Goal: Information Seeking & Learning: Learn about a topic

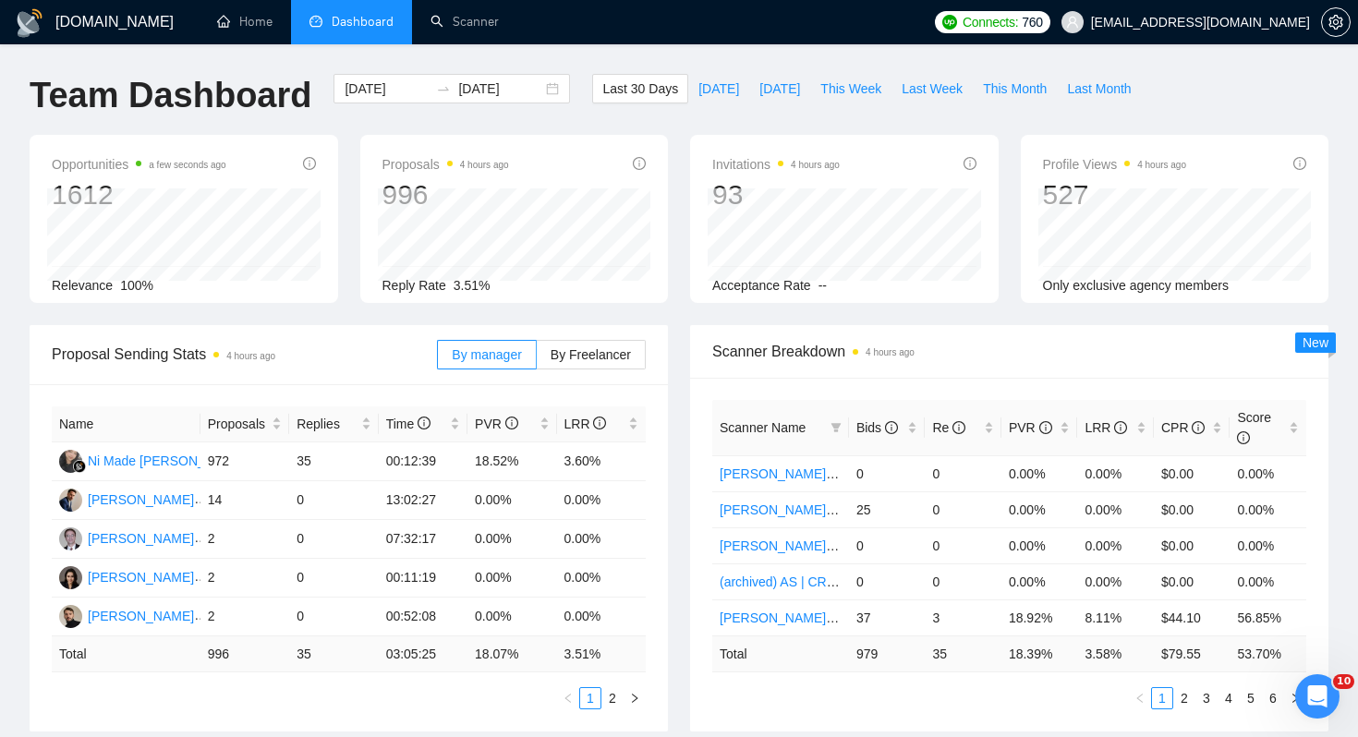
click at [679, 199] on div "Invitations 4 hours ago 93 Acceptance Rate --" at bounding box center [844, 219] width 331 height 168
click at [531, 89] on div "2025-08-11 2025-09-10" at bounding box center [451, 89] width 236 height 30
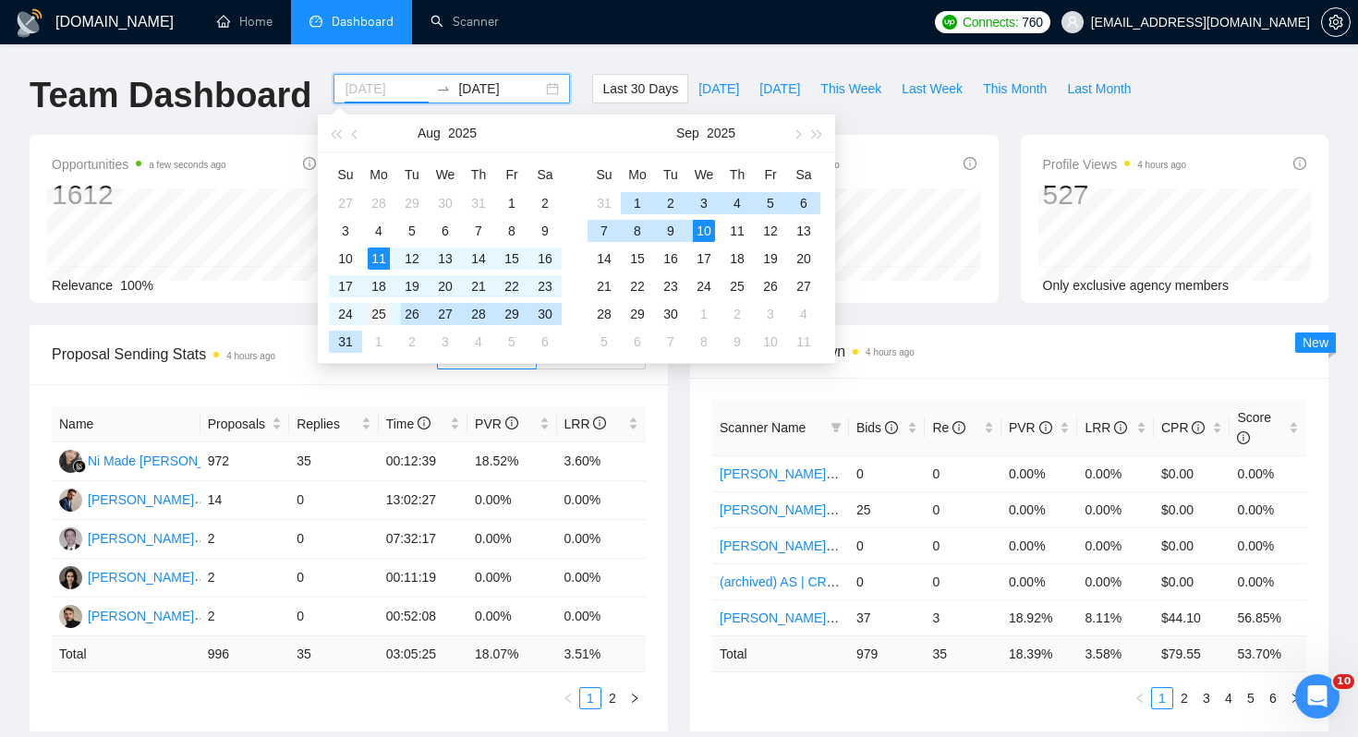
type input "2025-08-25"
click at [373, 309] on div "25" at bounding box center [379, 314] width 22 height 22
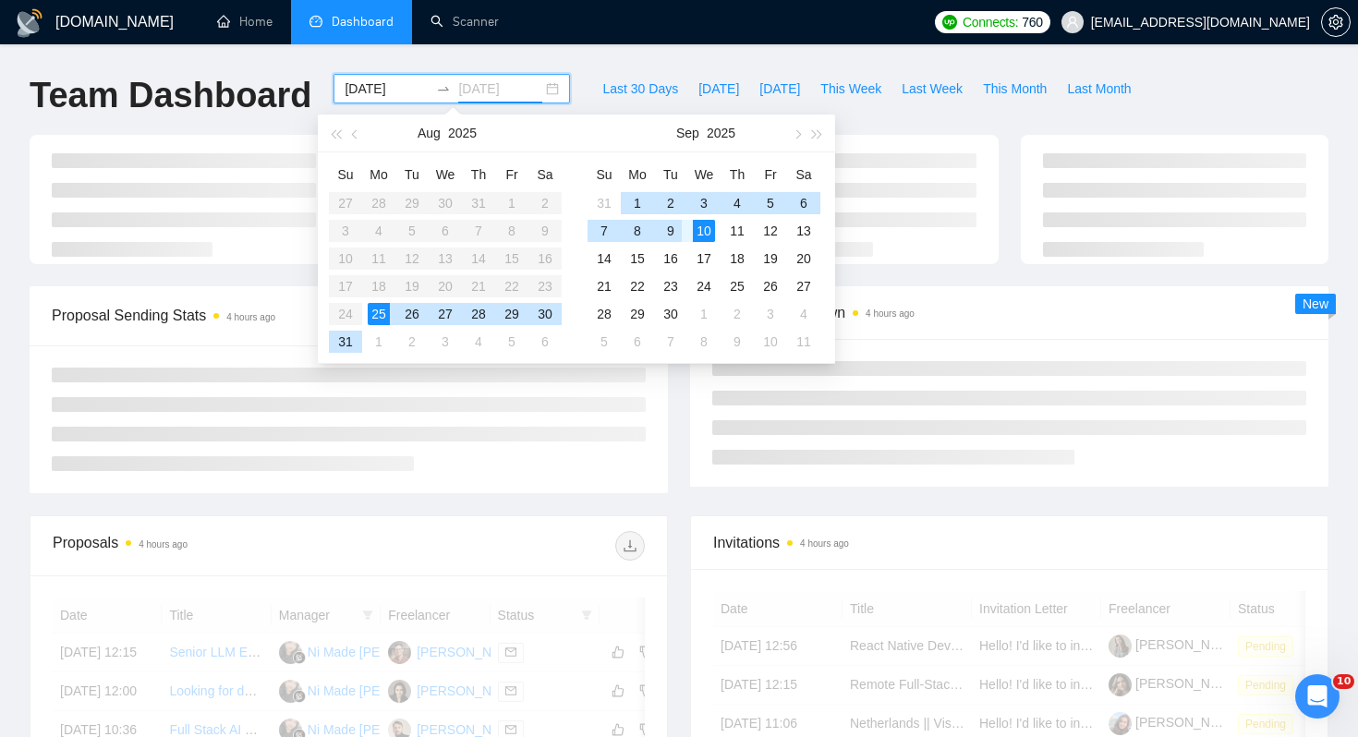
type input "[DATE]"
click at [701, 225] on div "10" at bounding box center [704, 231] width 22 height 22
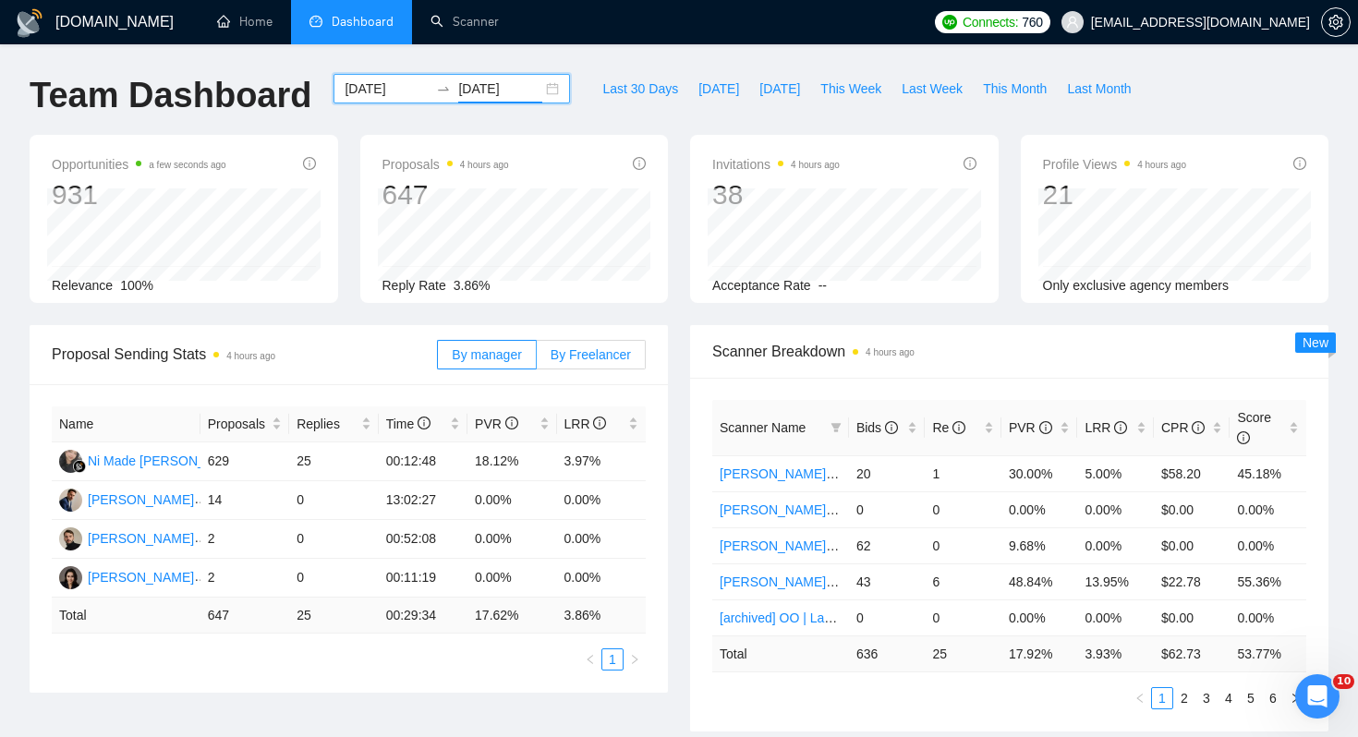
click at [562, 361] on span "By Freelancer" at bounding box center [590, 354] width 80 height 15
click at [537, 359] on input "By Freelancer" at bounding box center [537, 359] width 0 height 0
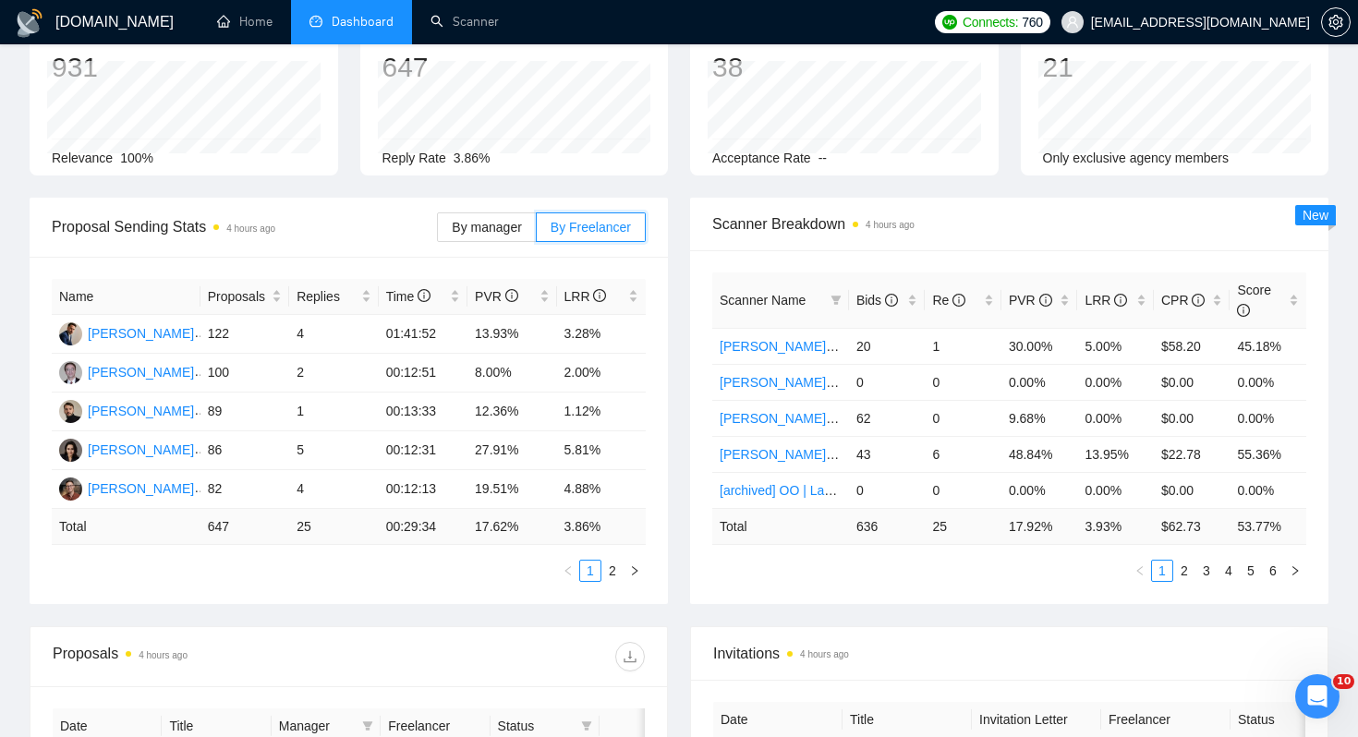
scroll to position [139, 0]
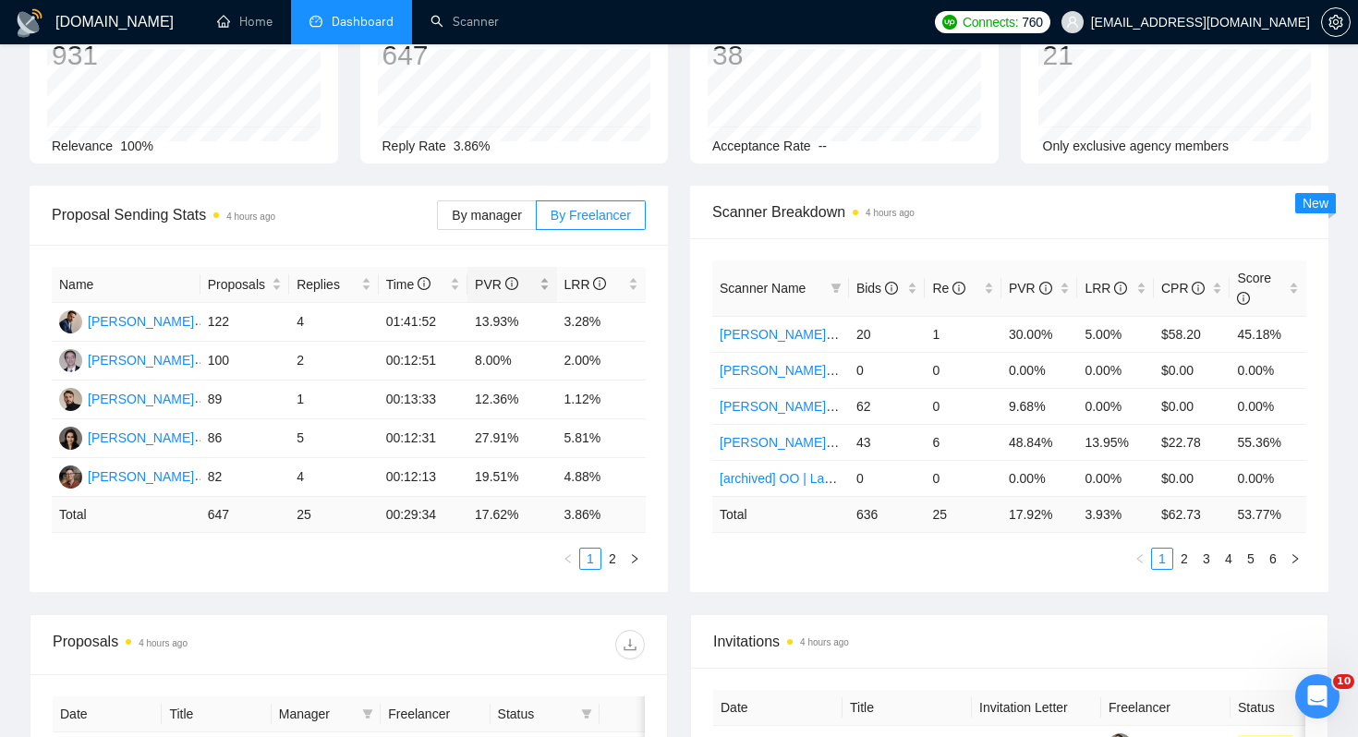
click at [515, 295] on div "PVR" at bounding box center [512, 284] width 74 height 20
click at [572, 295] on div "LRR" at bounding box center [601, 284] width 75 height 20
click at [581, 295] on div "LRR" at bounding box center [601, 284] width 75 height 20
click at [679, 318] on div "Scanner Breakdown 4 hours ago Scanner Name Bids Re PVR LRR CPR Score Alex | gCo…" at bounding box center [1009, 389] width 660 height 406
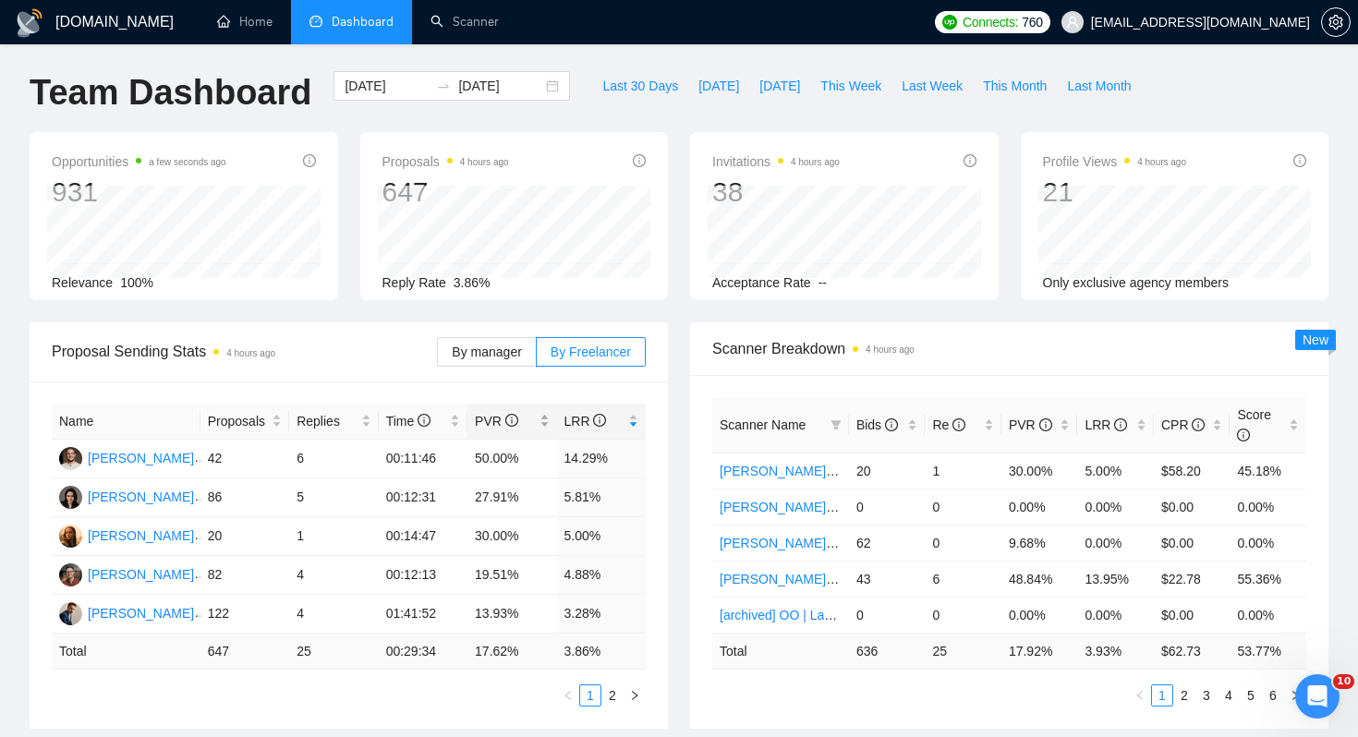
scroll to position [0, 0]
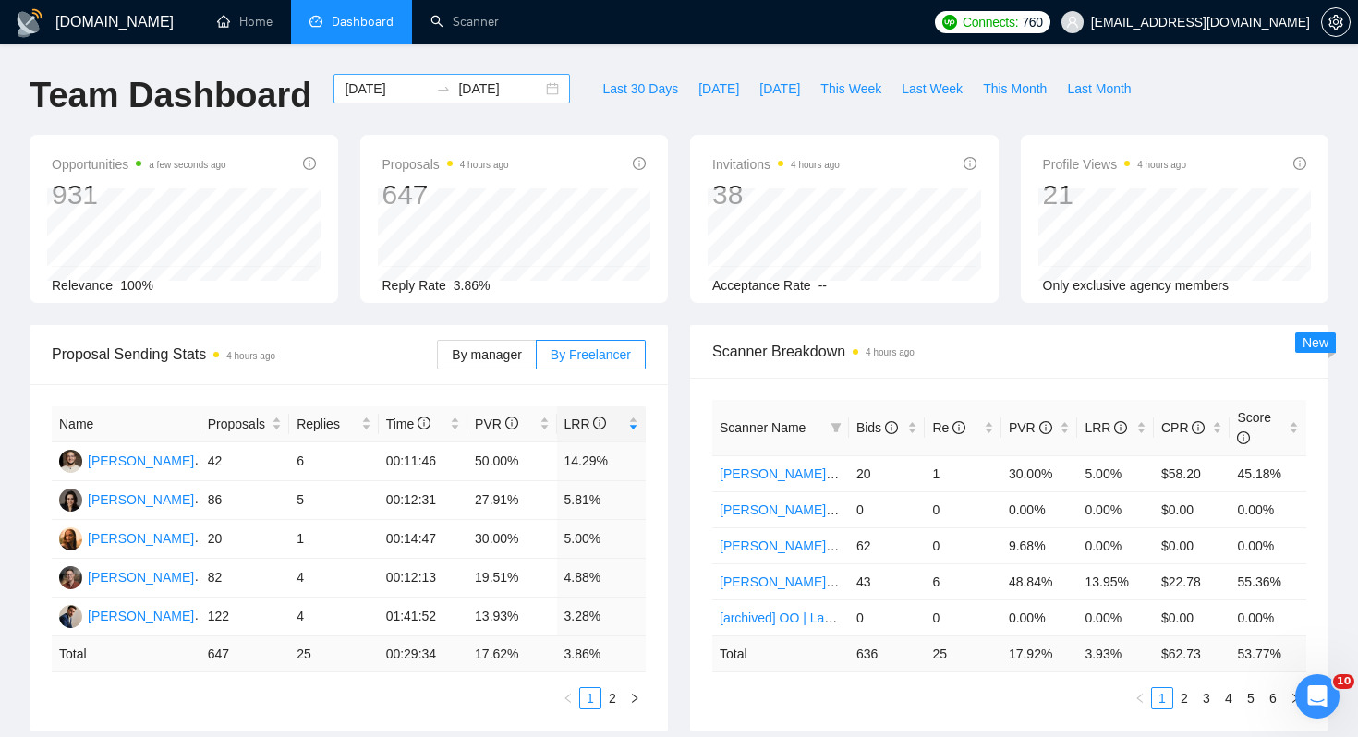
click at [458, 95] on input "[DATE]" at bounding box center [500, 89] width 84 height 20
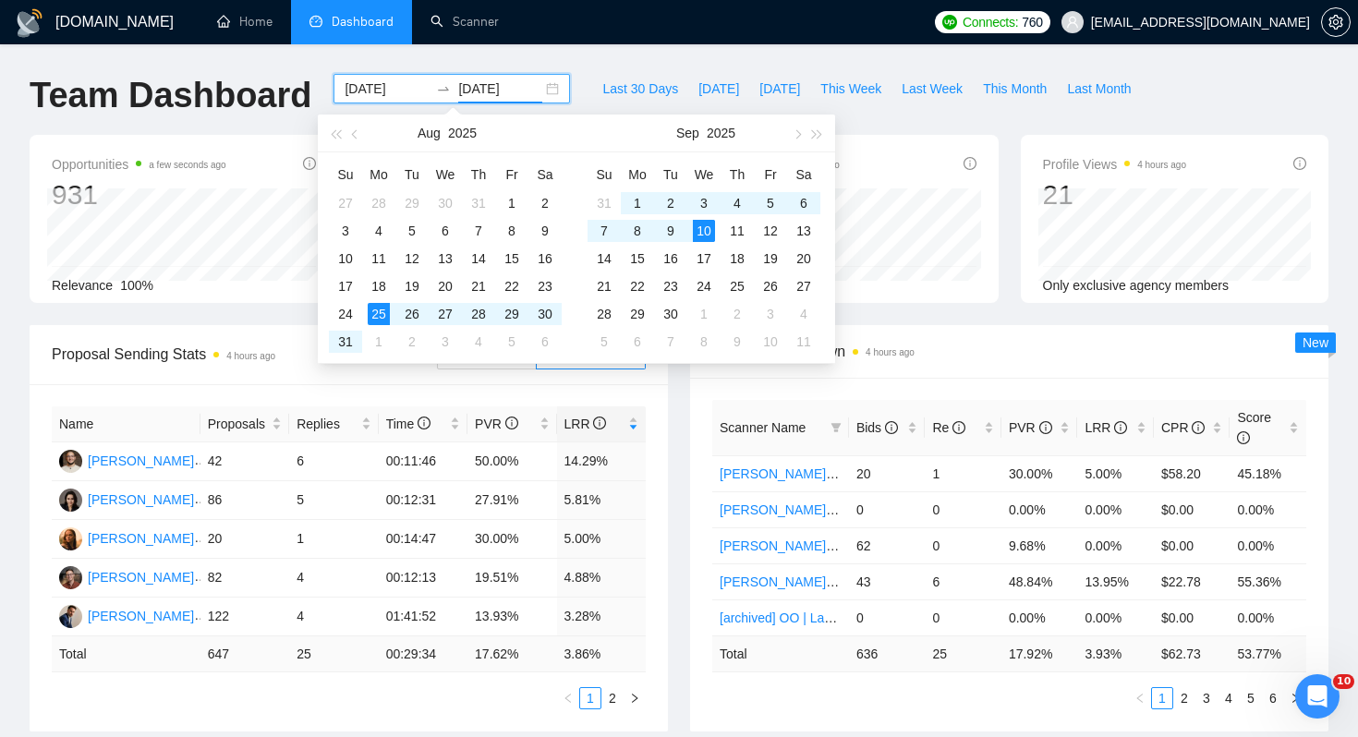
click at [587, 64] on div "GigRadar.io Home Dashboard Scanner Connects: 760 grandadmiral777@gmail.com Team…" at bounding box center [679, 742] width 1358 height 1484
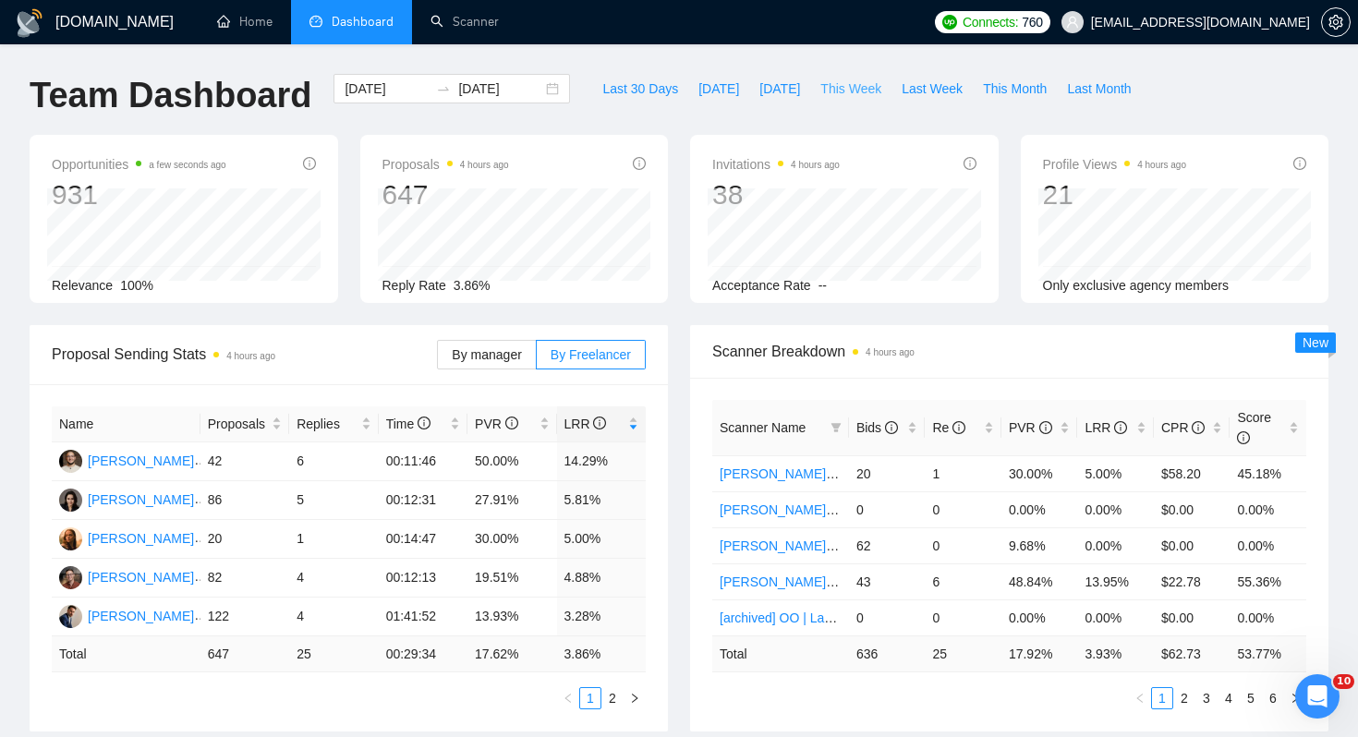
click at [851, 86] on span "This Week" at bounding box center [850, 89] width 61 height 20
type input "2025-09-08"
type input "[DATE]"
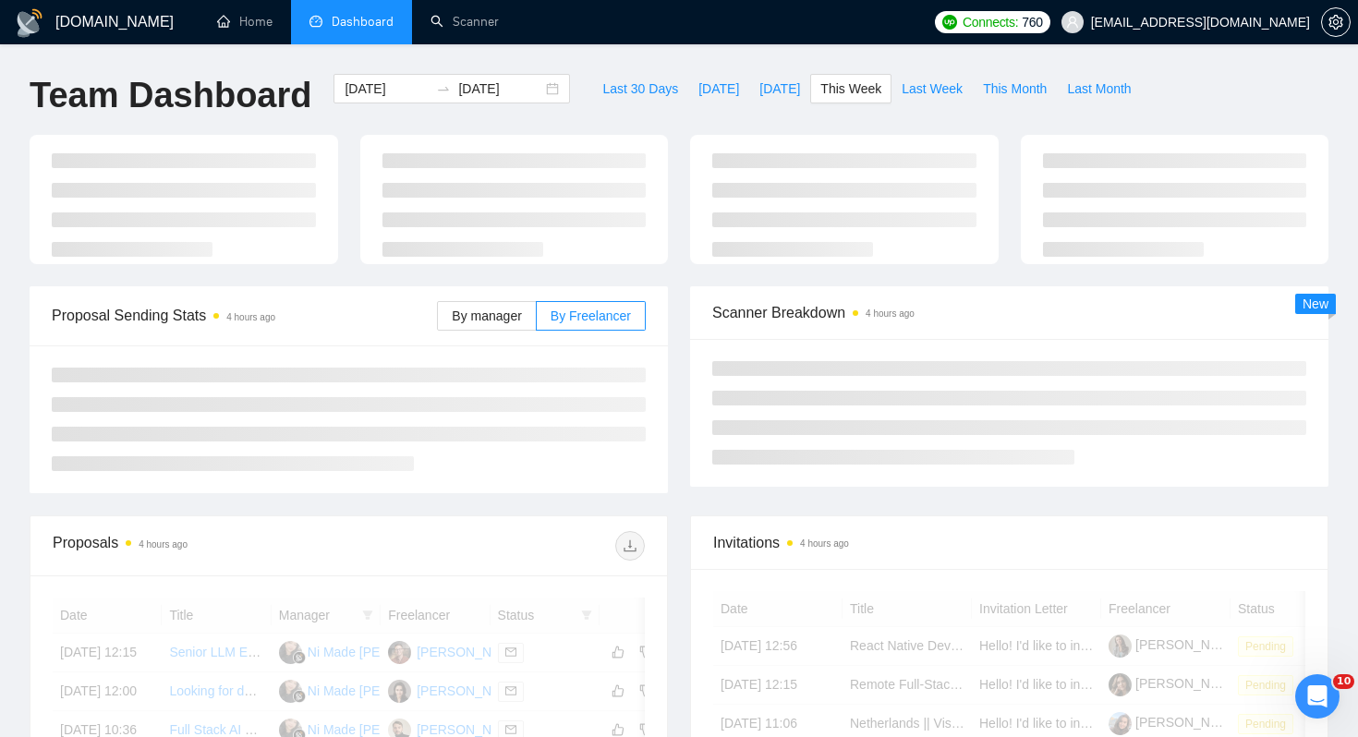
scroll to position [45, 0]
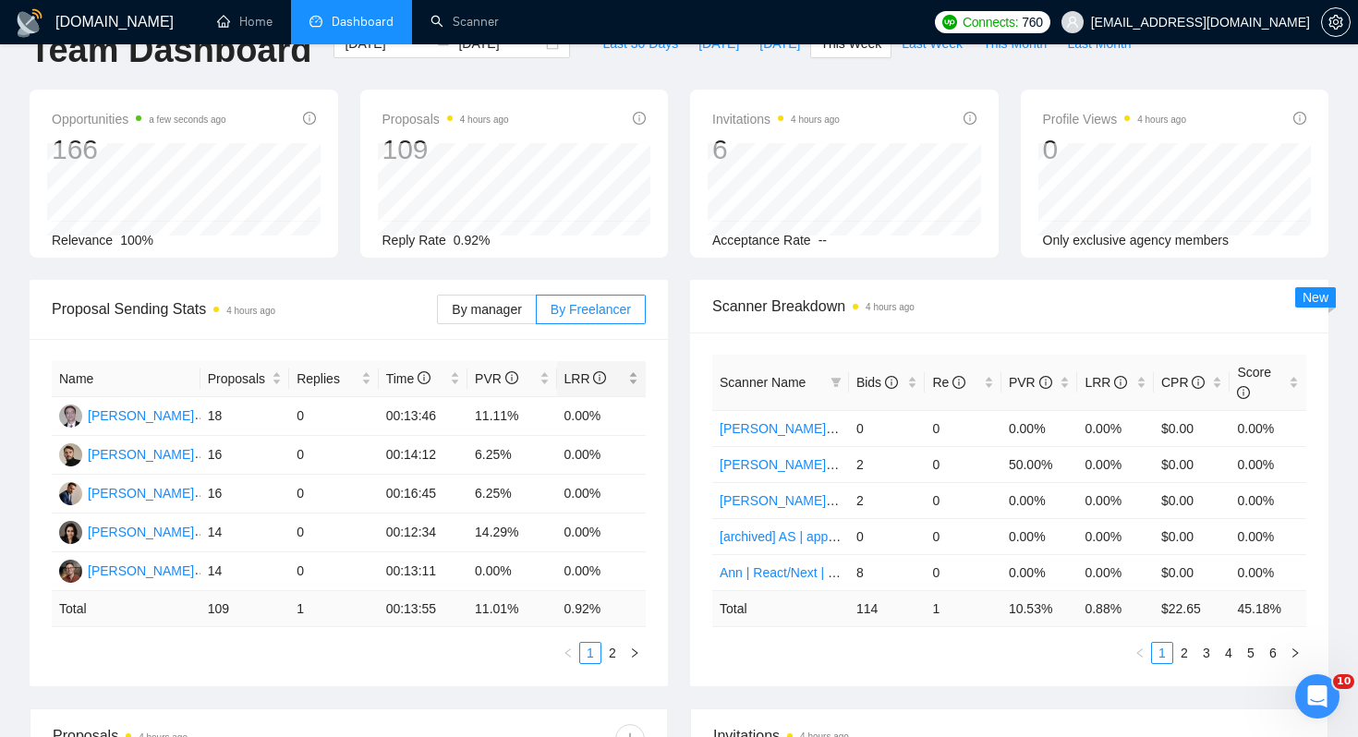
click at [622, 380] on span "LRR" at bounding box center [594, 379] width 61 height 20
click at [674, 409] on div "Proposal Sending Stats 4 hours ago By manager By Freelancer Name Proposals Repl…" at bounding box center [348, 483] width 660 height 406
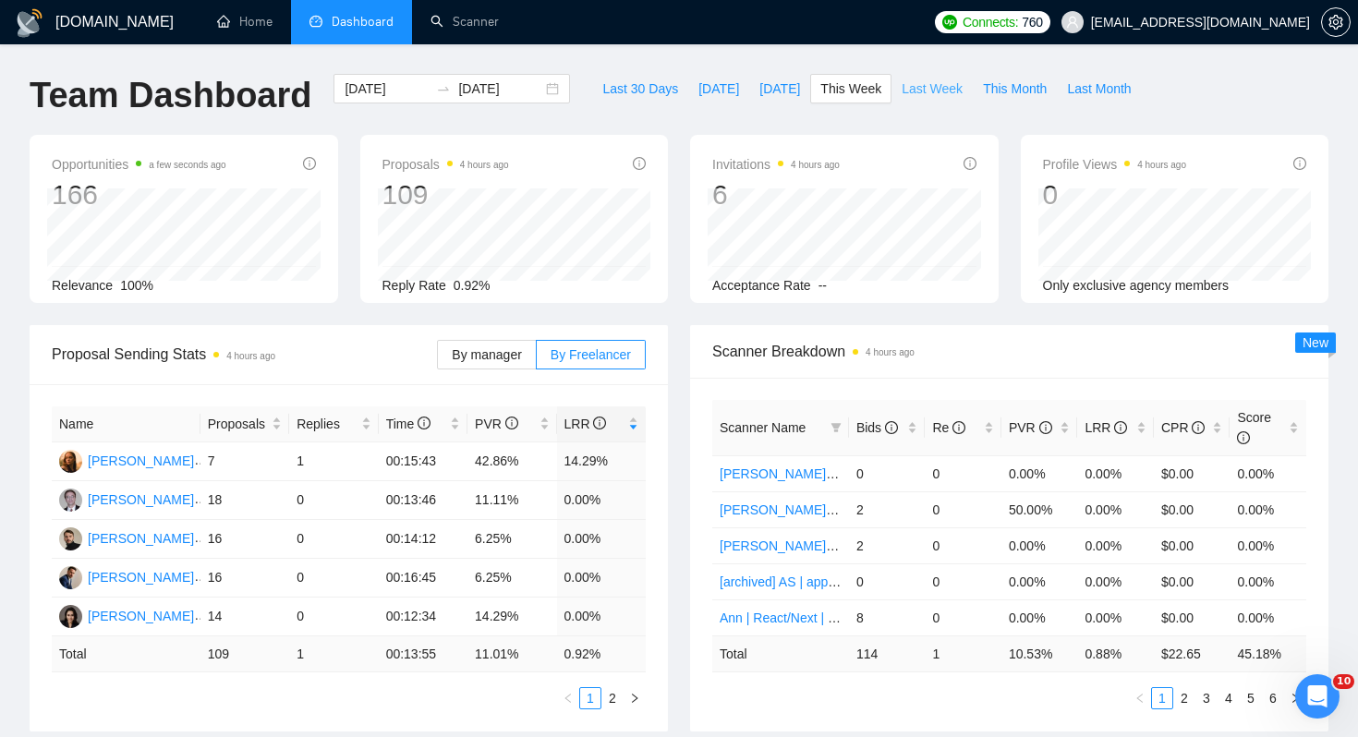
click at [918, 95] on span "Last Week" at bounding box center [931, 89] width 61 height 20
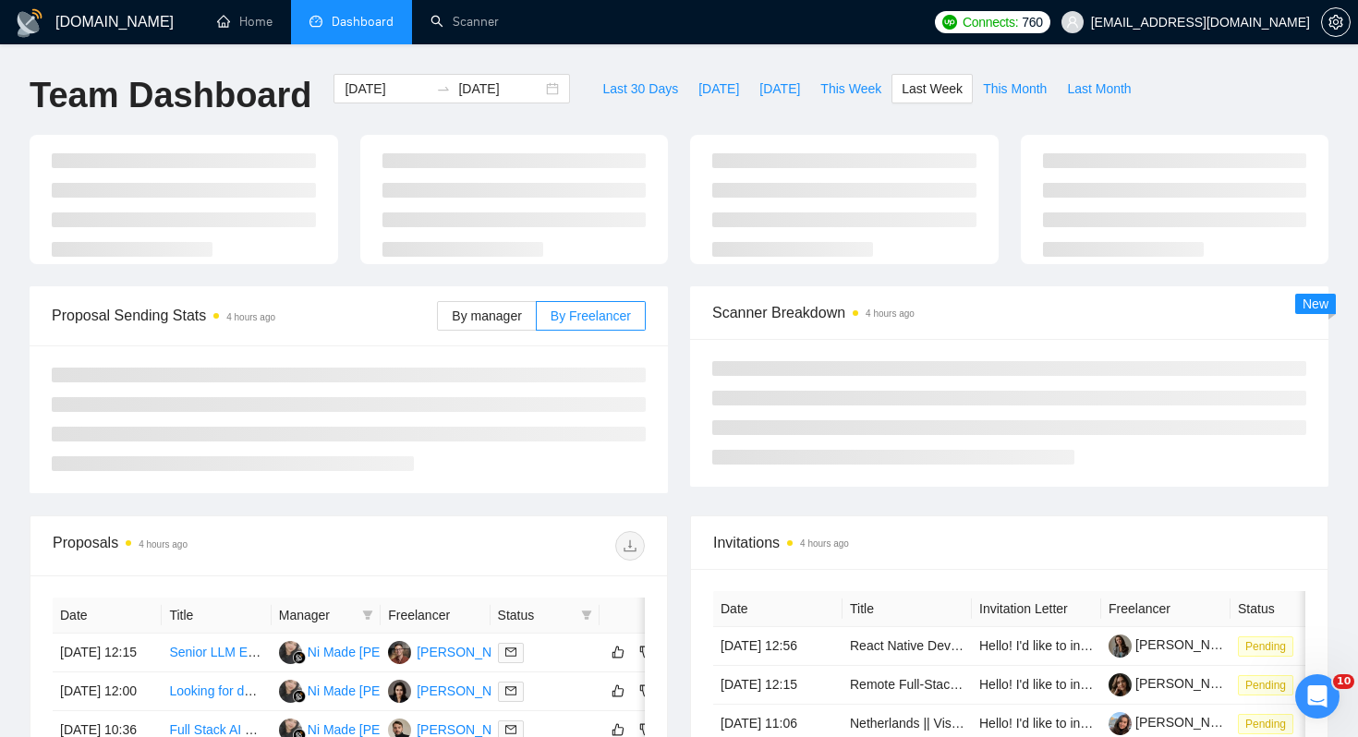
type input "[DATE]"
type input "2025-09-07"
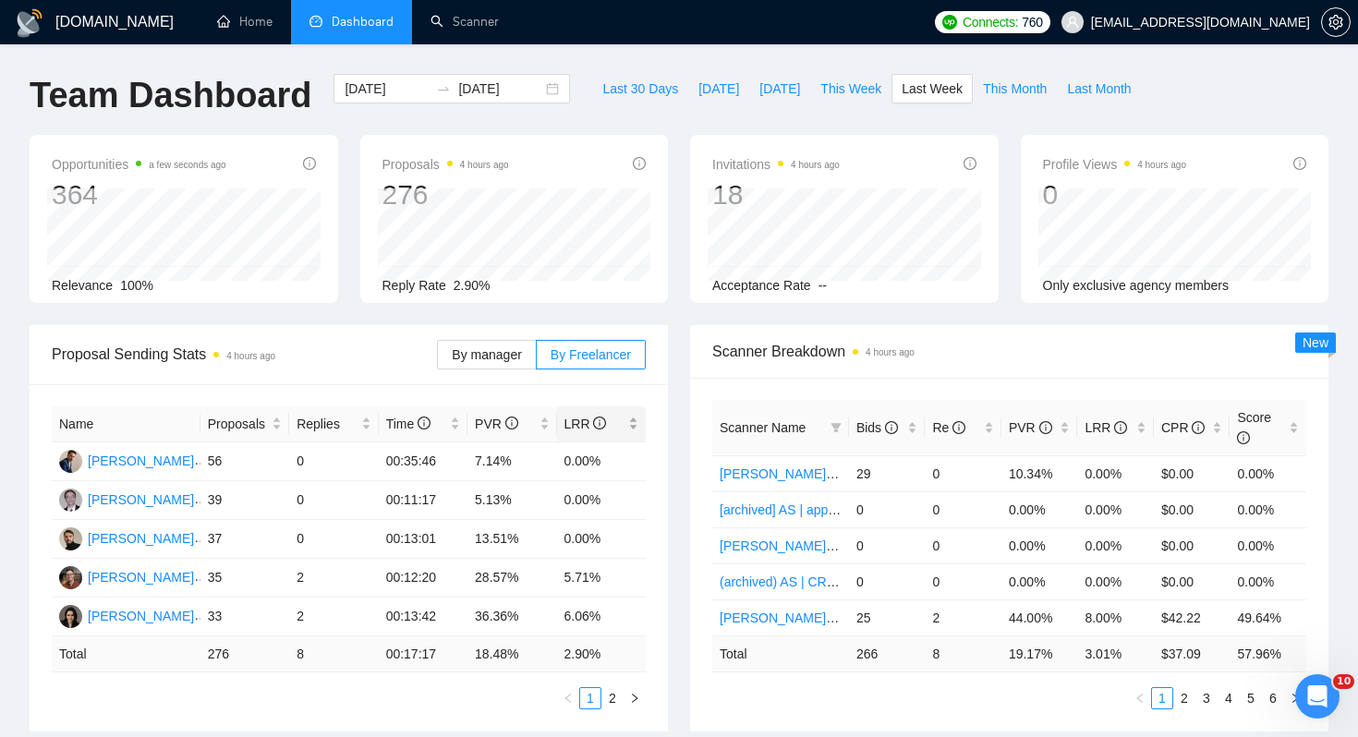
click at [611, 421] on span "LRR" at bounding box center [594, 424] width 61 height 20
click at [145, 533] on div "[PERSON_NAME]" at bounding box center [141, 538] width 106 height 20
click at [456, 14] on link "Scanner" at bounding box center [464, 22] width 68 height 16
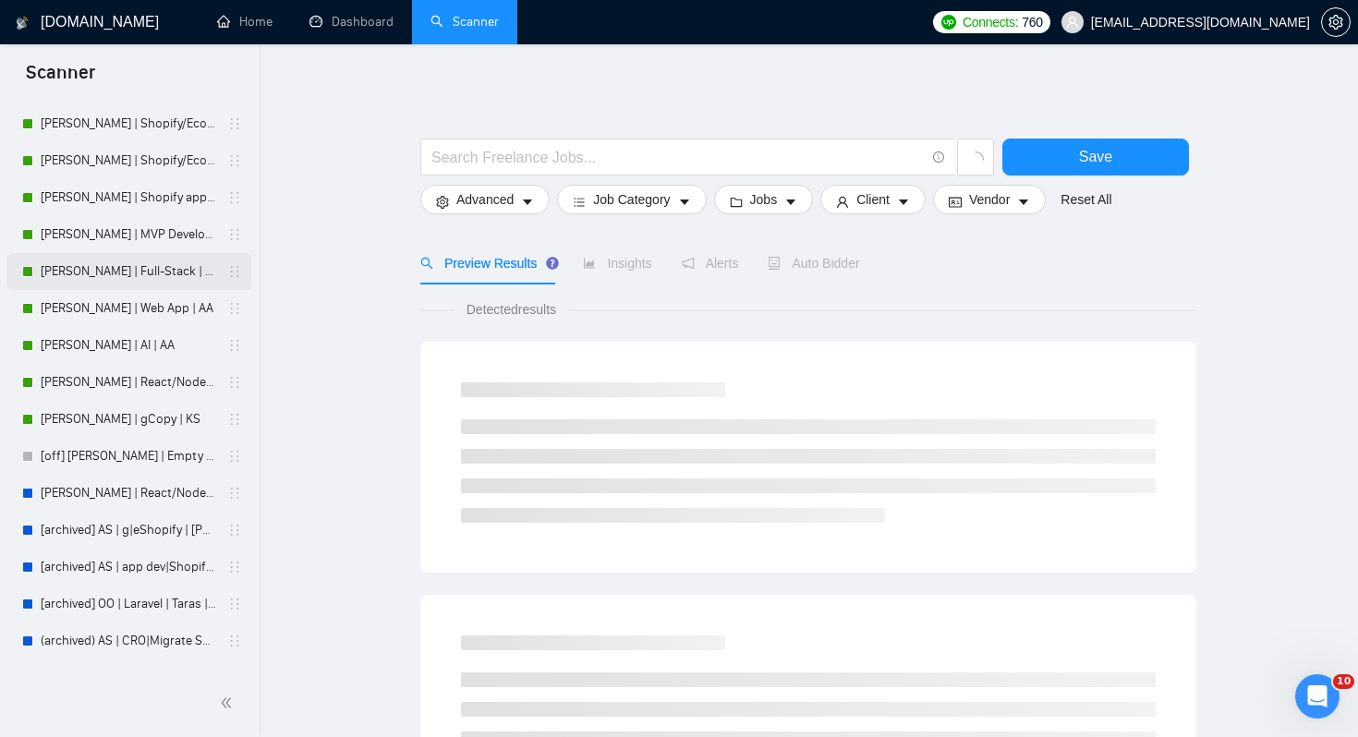
scroll to position [415, 0]
click at [121, 248] on link "Michael | MVP Development | AA" at bounding box center [128, 236] width 175 height 37
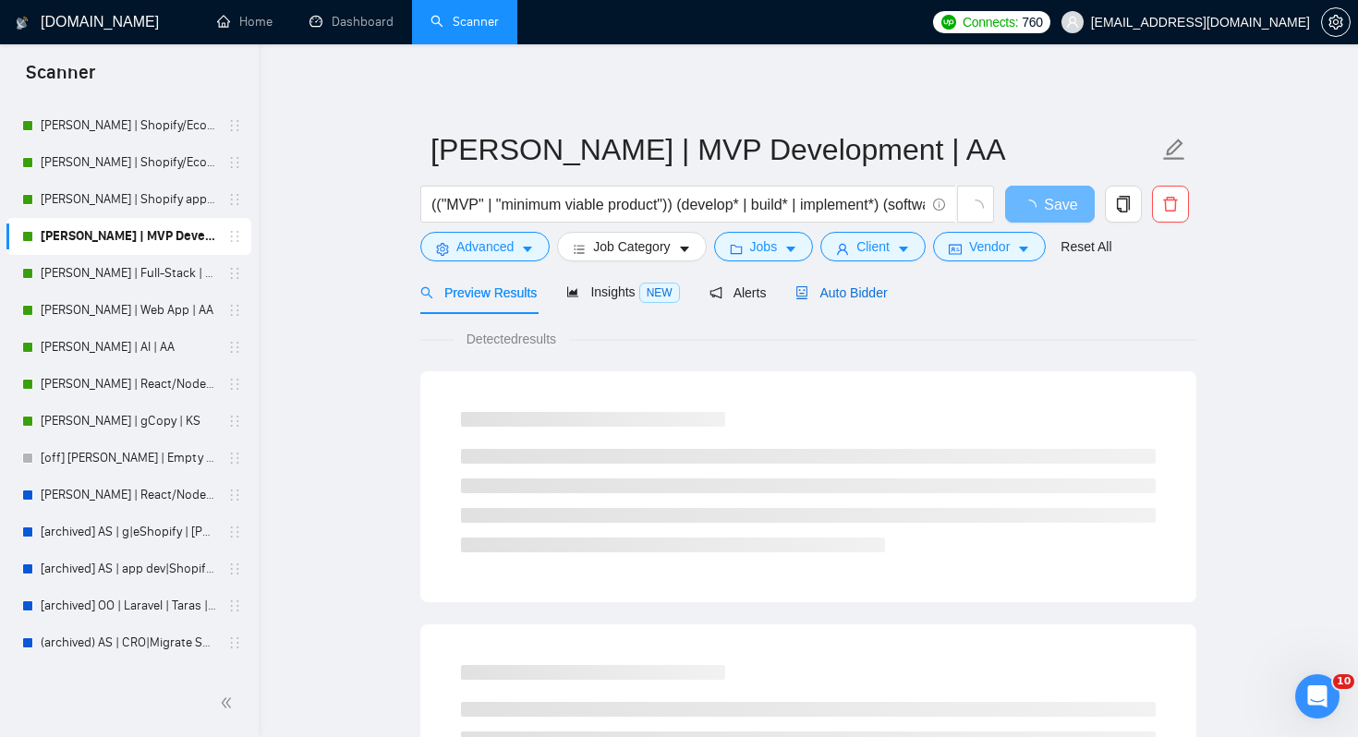
click at [835, 296] on span "Auto Bidder" at bounding box center [840, 292] width 91 height 15
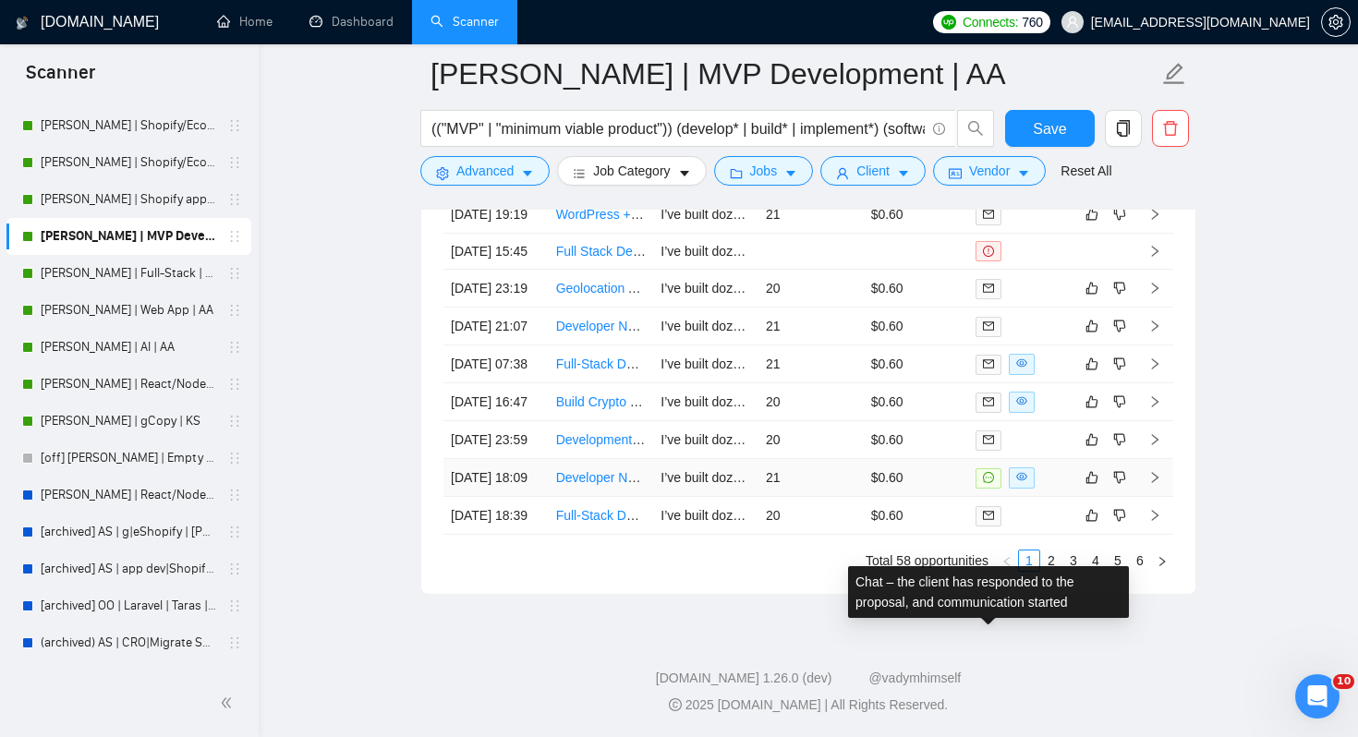
scroll to position [4947, 0]
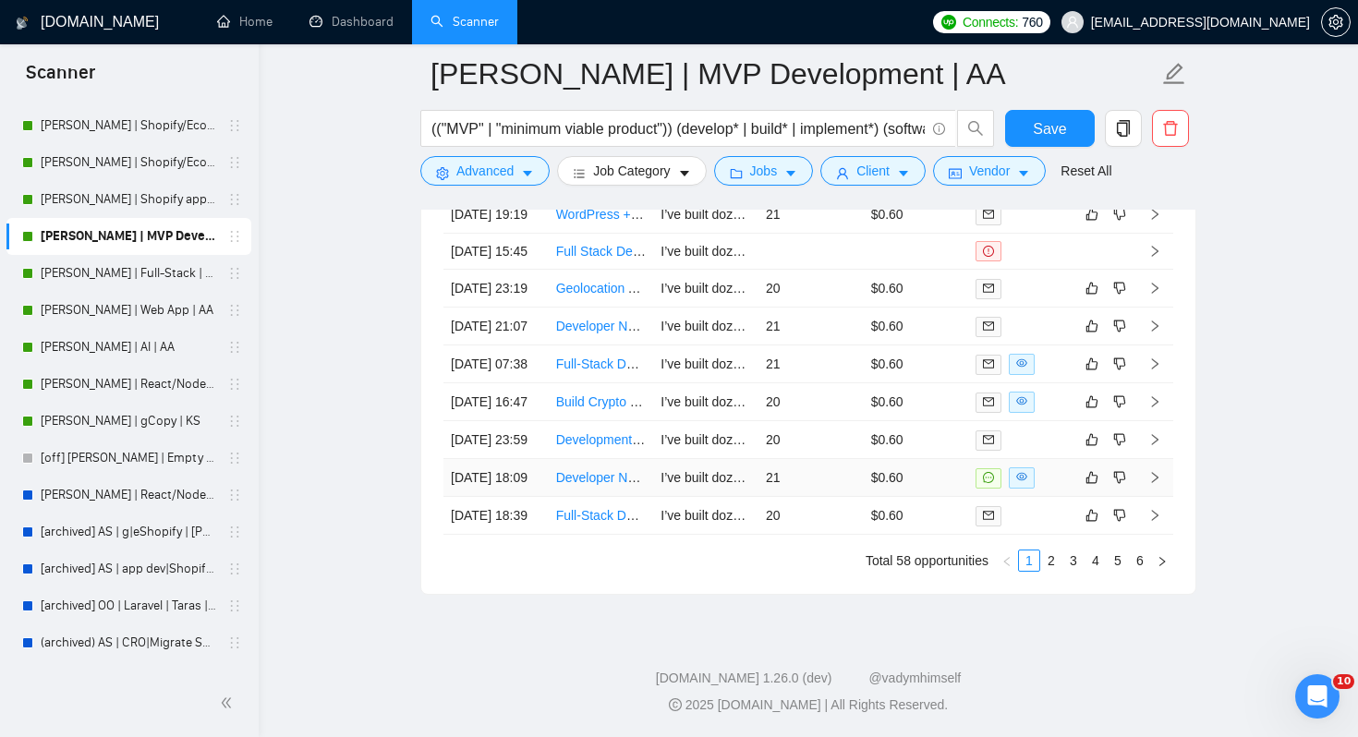
click at [580, 485] on link "Developer Needed to Build a Reddit Monitoring SaaS Tool" at bounding box center [722, 477] width 332 height 15
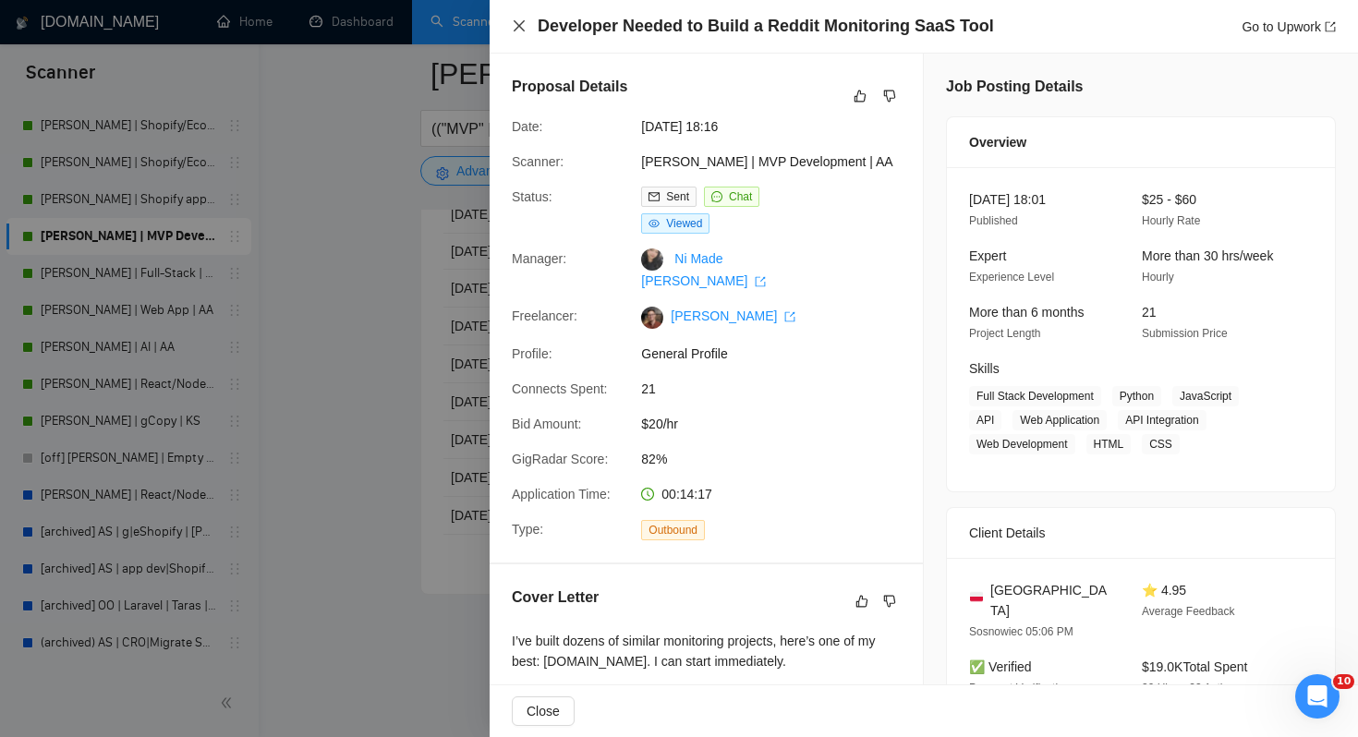
click at [514, 27] on icon "close" at bounding box center [519, 25] width 15 height 15
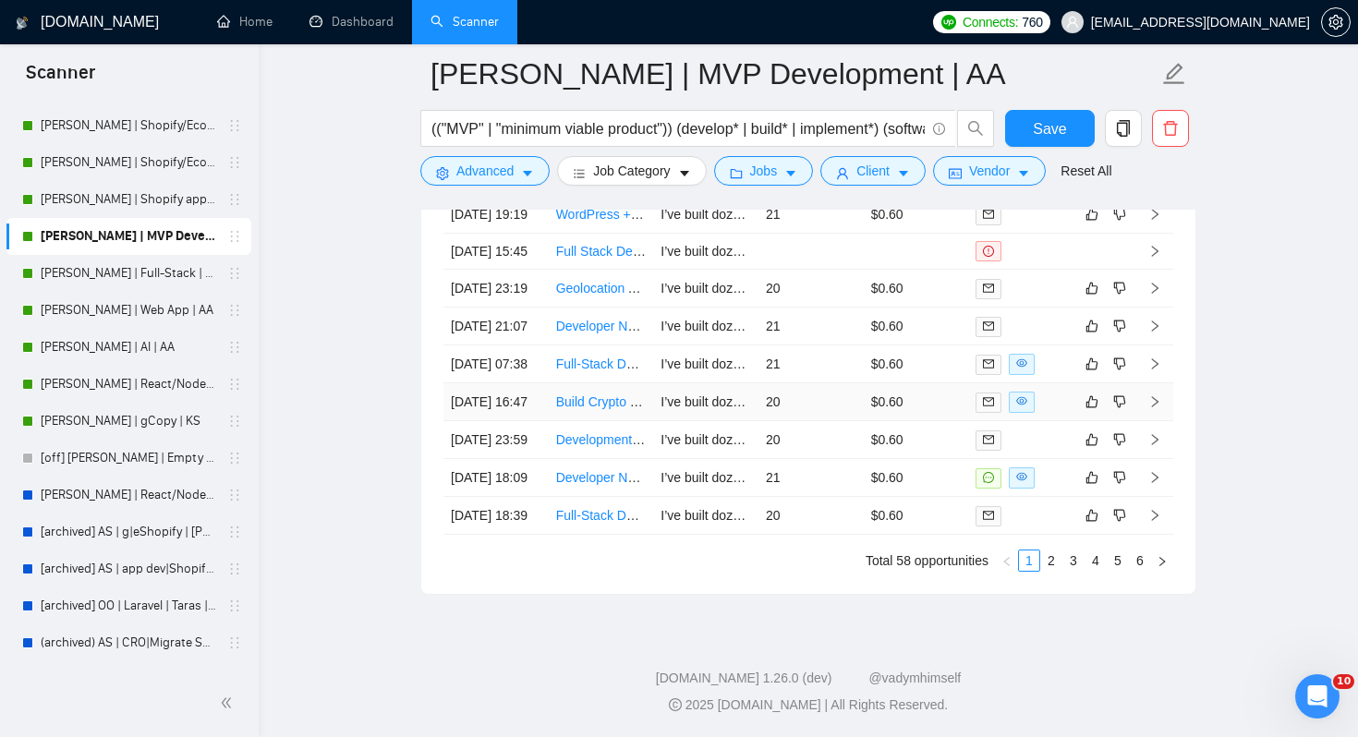
scroll to position [5025, 0]
click at [1054, 571] on link "2" at bounding box center [1051, 560] width 20 height 20
click at [1069, 571] on link "3" at bounding box center [1073, 560] width 20 height 20
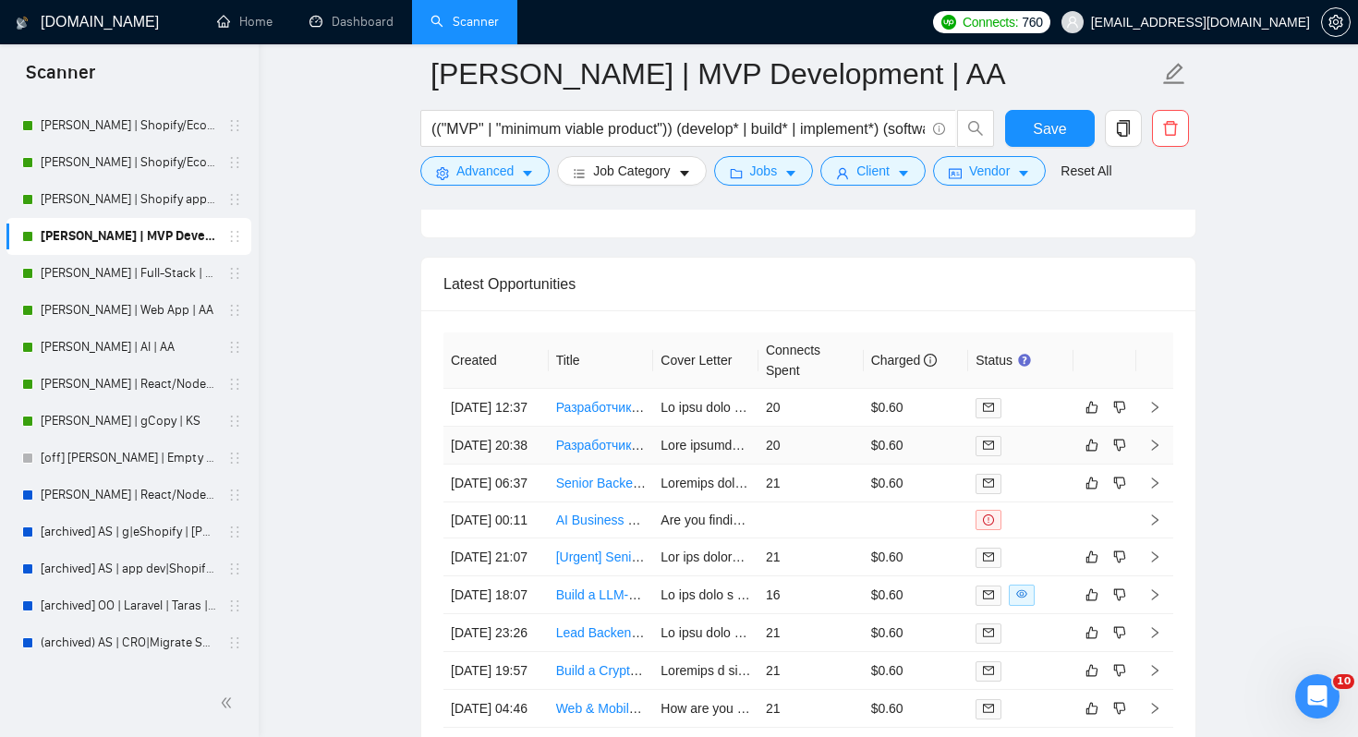
scroll to position [4601, 0]
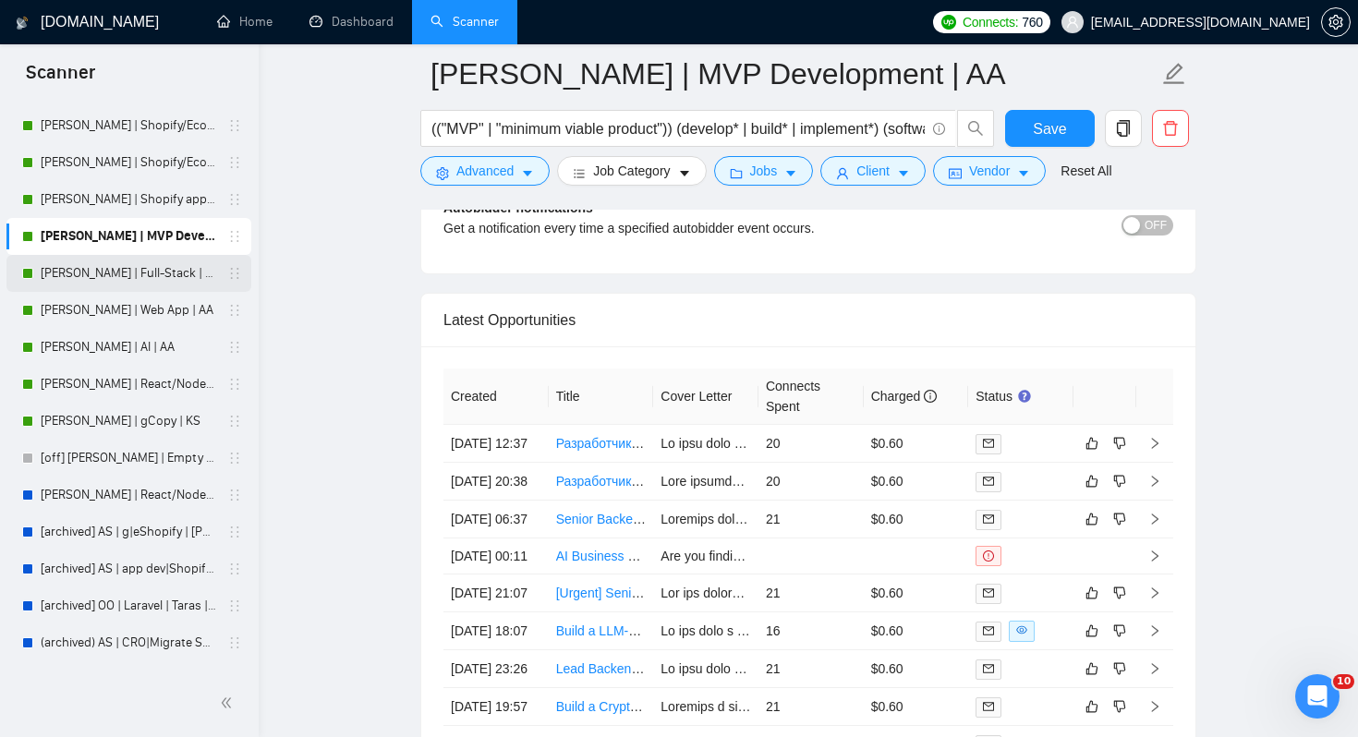
click at [124, 267] on link "[PERSON_NAME] | Full-Stack | AA" at bounding box center [128, 273] width 175 height 37
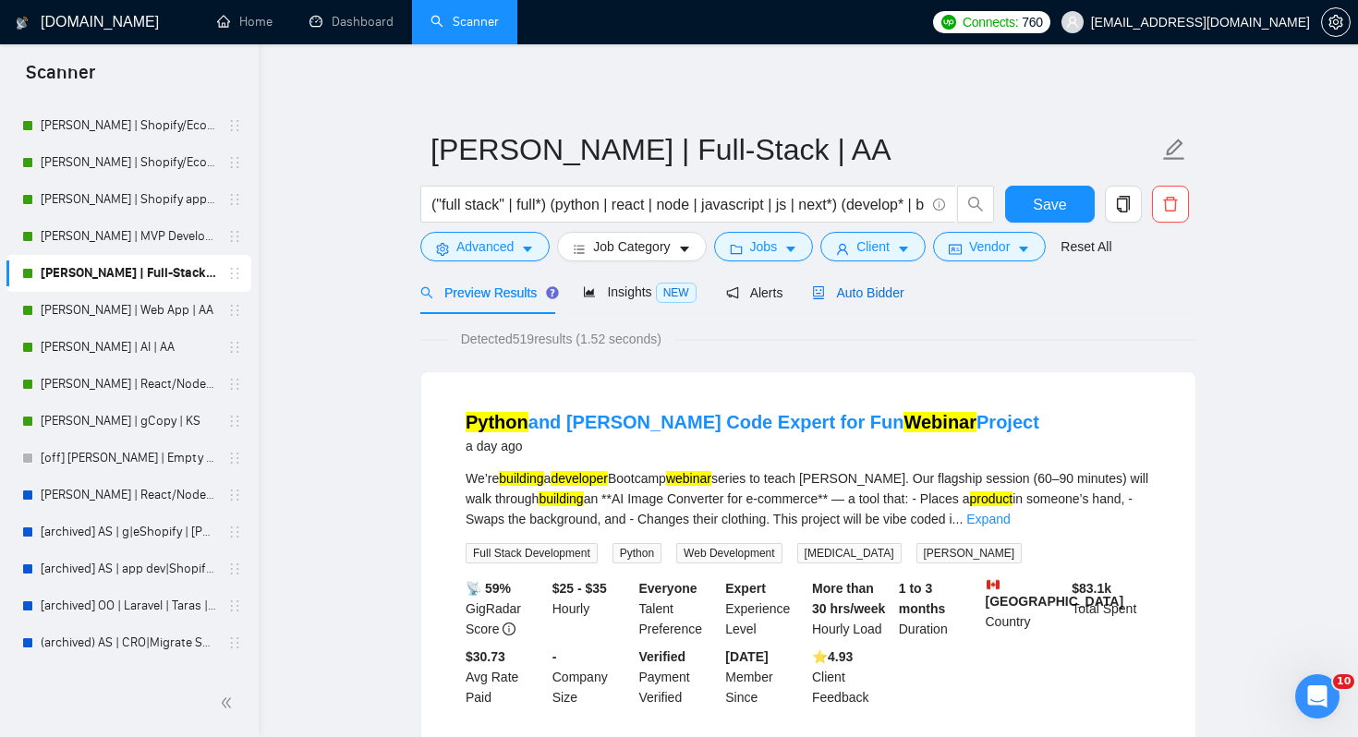
click at [872, 290] on span "Auto Bidder" at bounding box center [857, 292] width 91 height 15
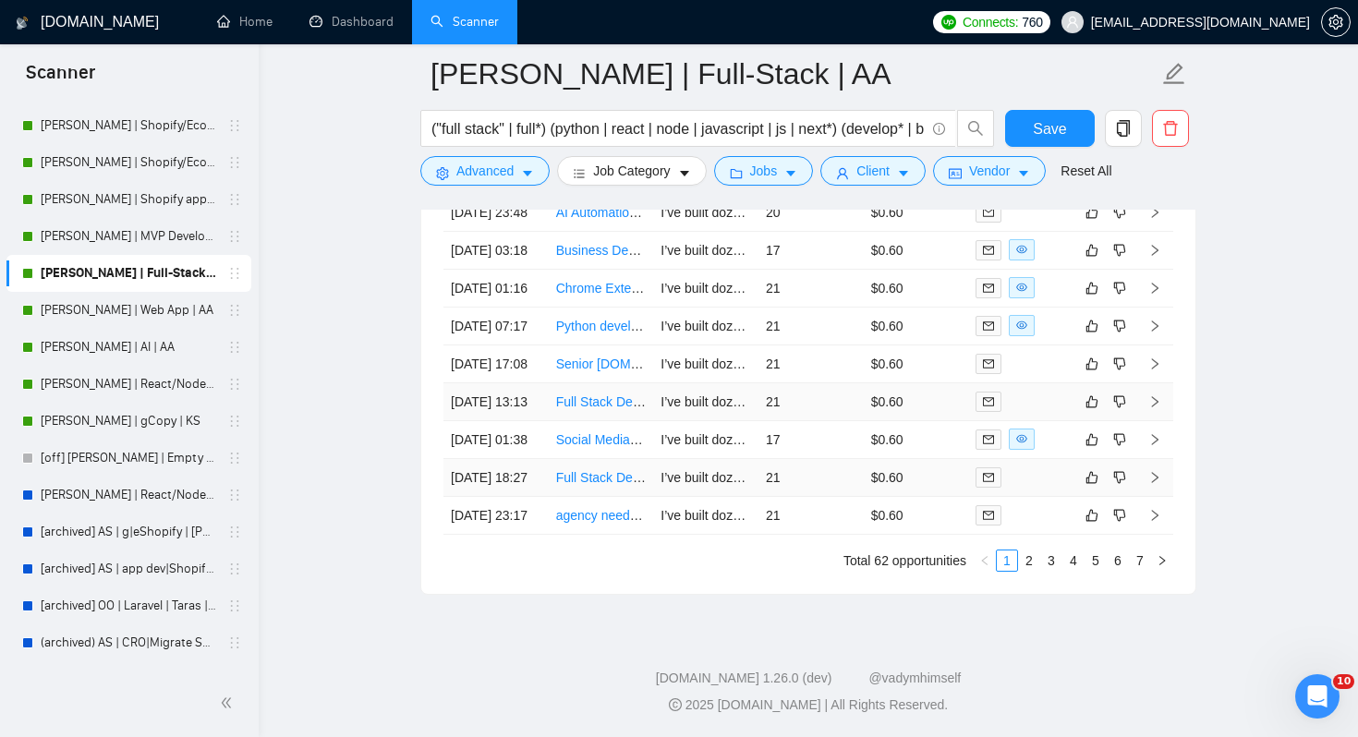
scroll to position [4981, 0]
click at [1041, 571] on link "3" at bounding box center [1051, 560] width 20 height 20
click at [586, 485] on link "Senior Full-Stack (Backend) NestJS + Postgres/pgvector + ML Infra (CLIP/vLLM) +…" at bounding box center [814, 477] width 517 height 15
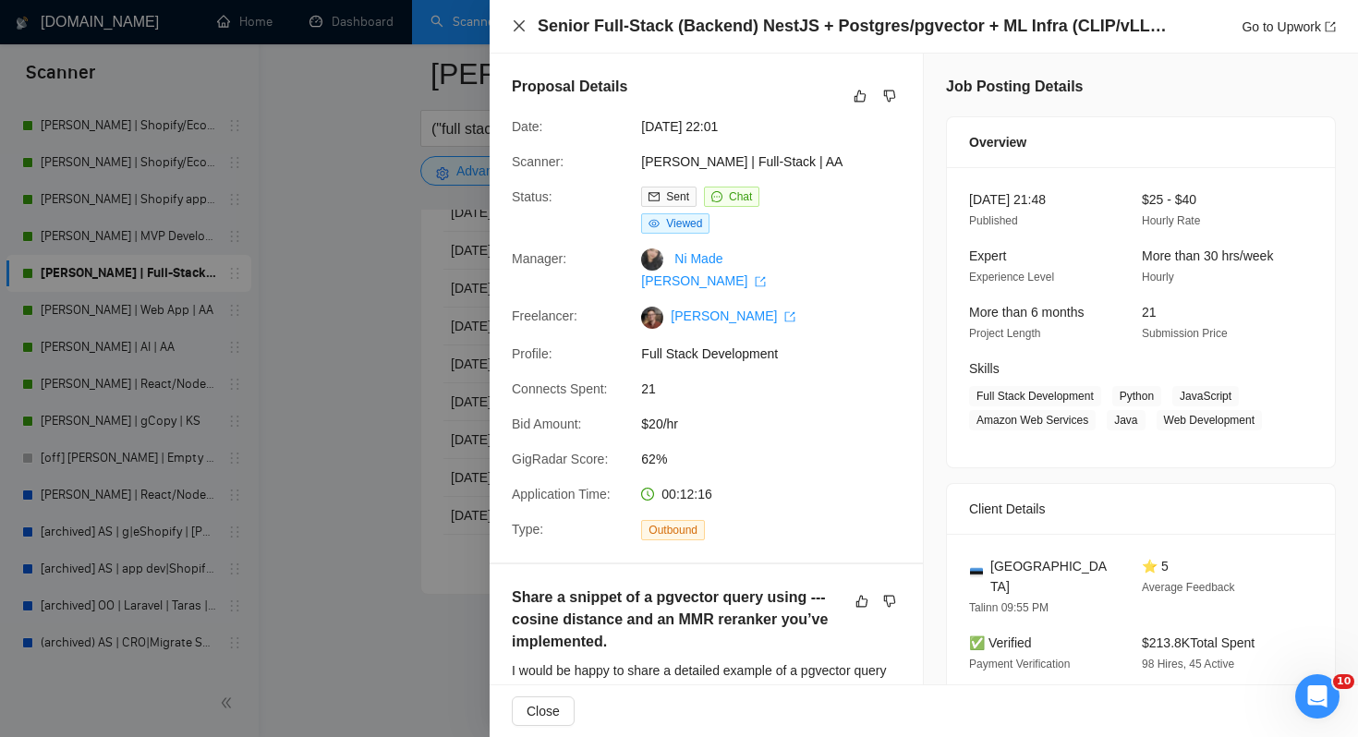
click at [517, 28] on icon "close" at bounding box center [519, 25] width 11 height 11
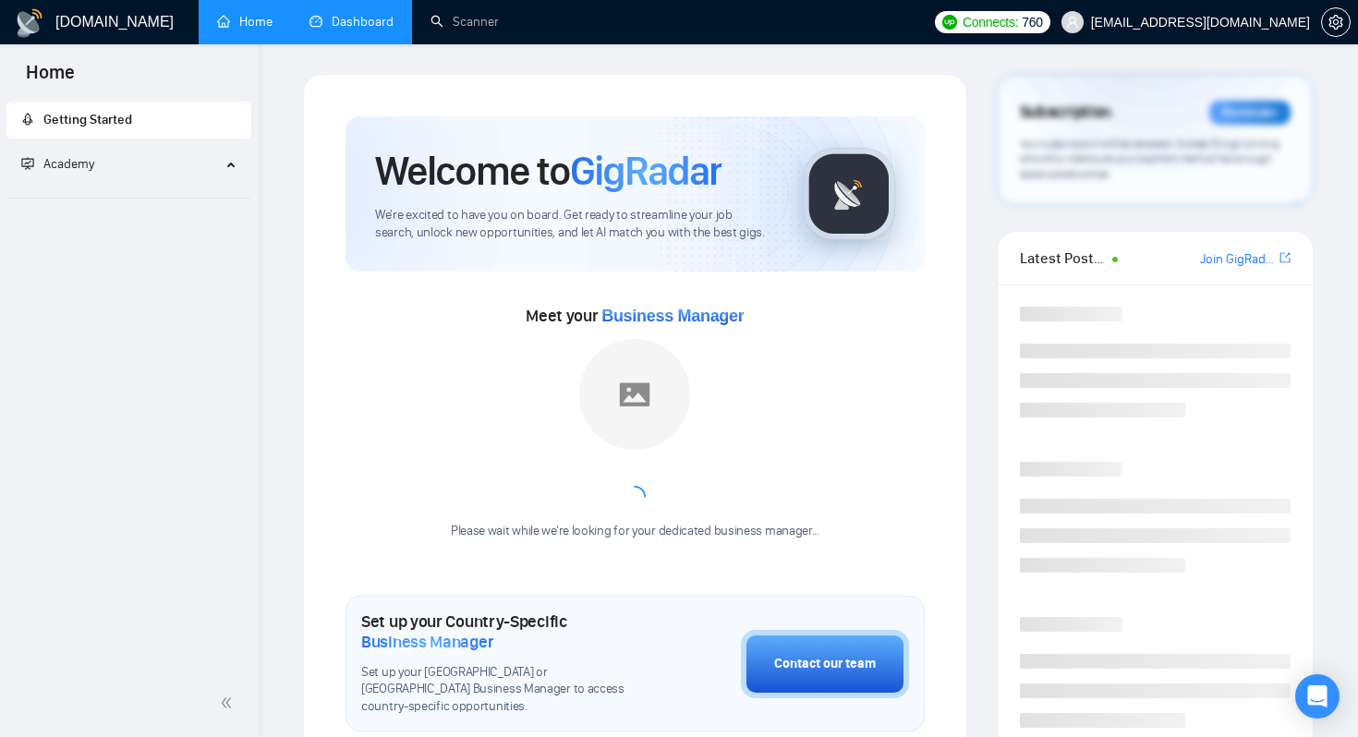
click at [360, 22] on link "Dashboard" at bounding box center [351, 22] width 84 height 16
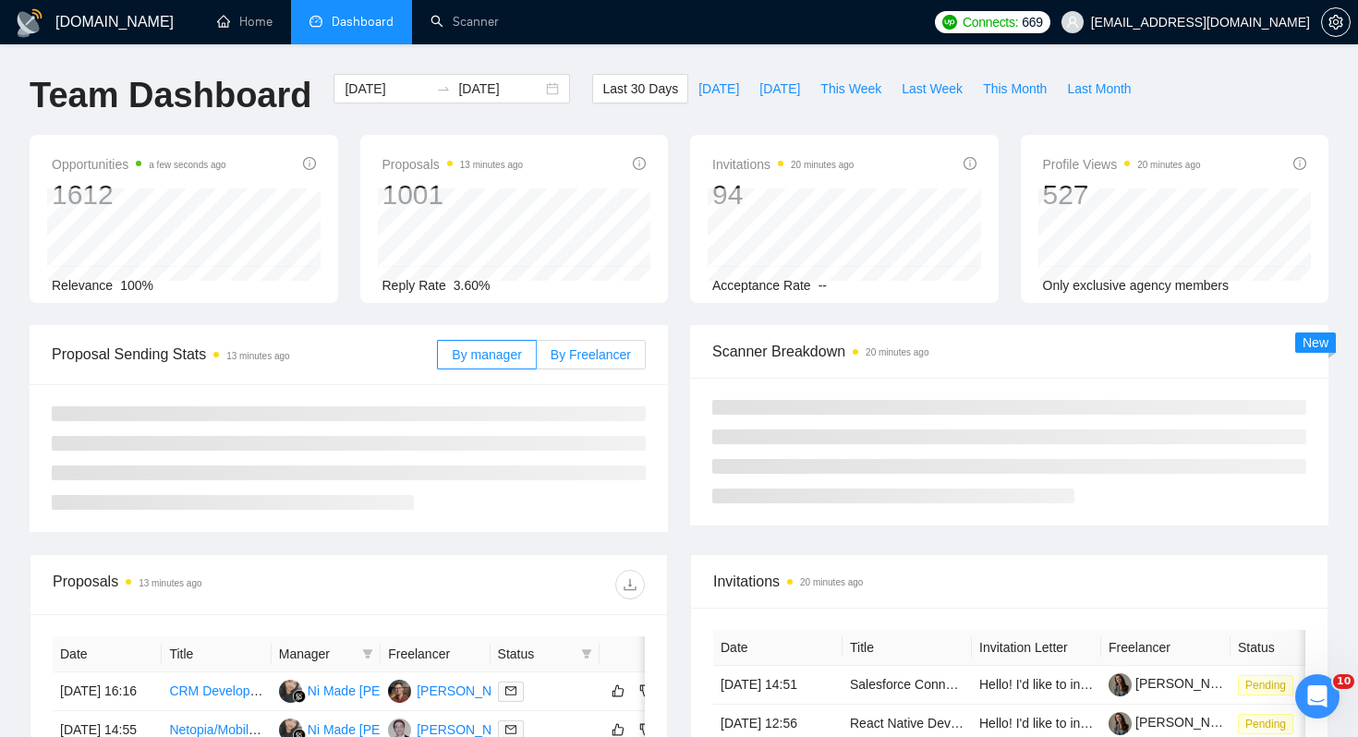
click at [592, 357] on span "By Freelancer" at bounding box center [590, 354] width 80 height 15
click at [537, 359] on input "By Freelancer" at bounding box center [537, 359] width 0 height 0
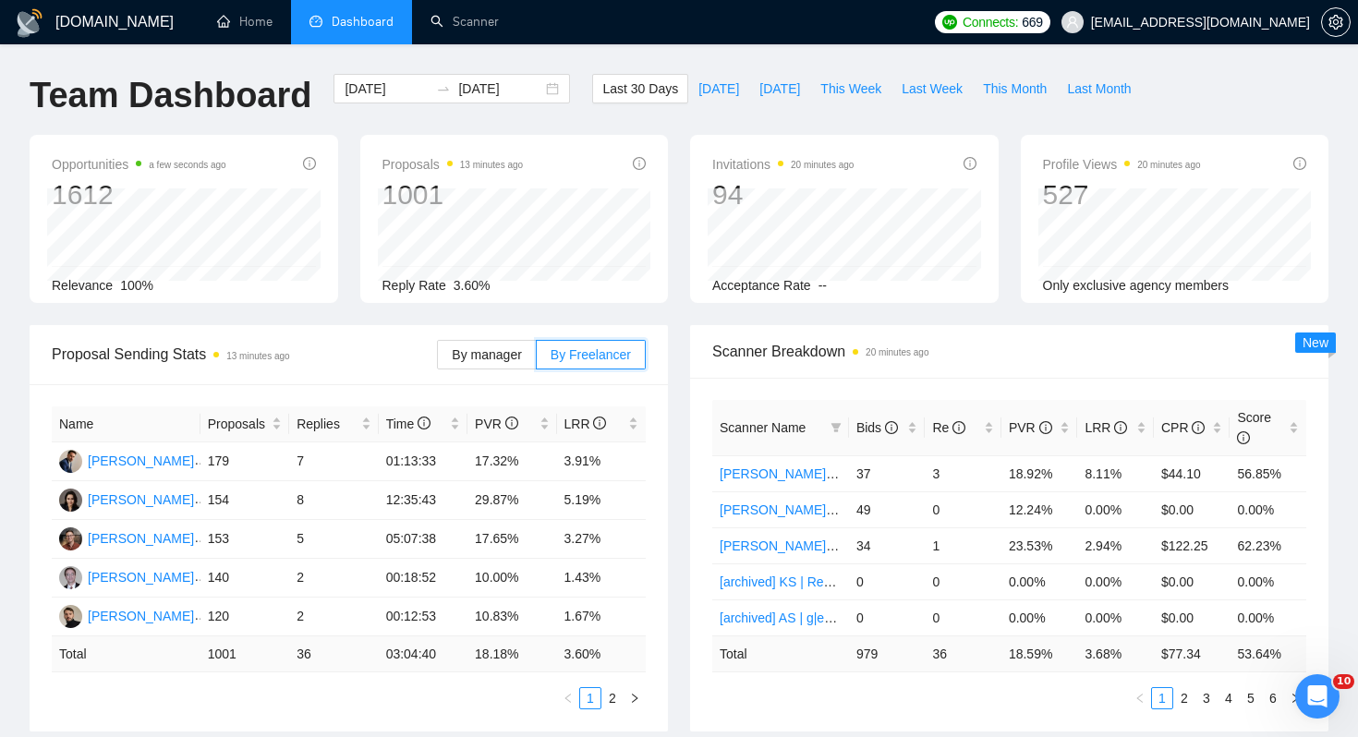
scroll to position [66, 0]
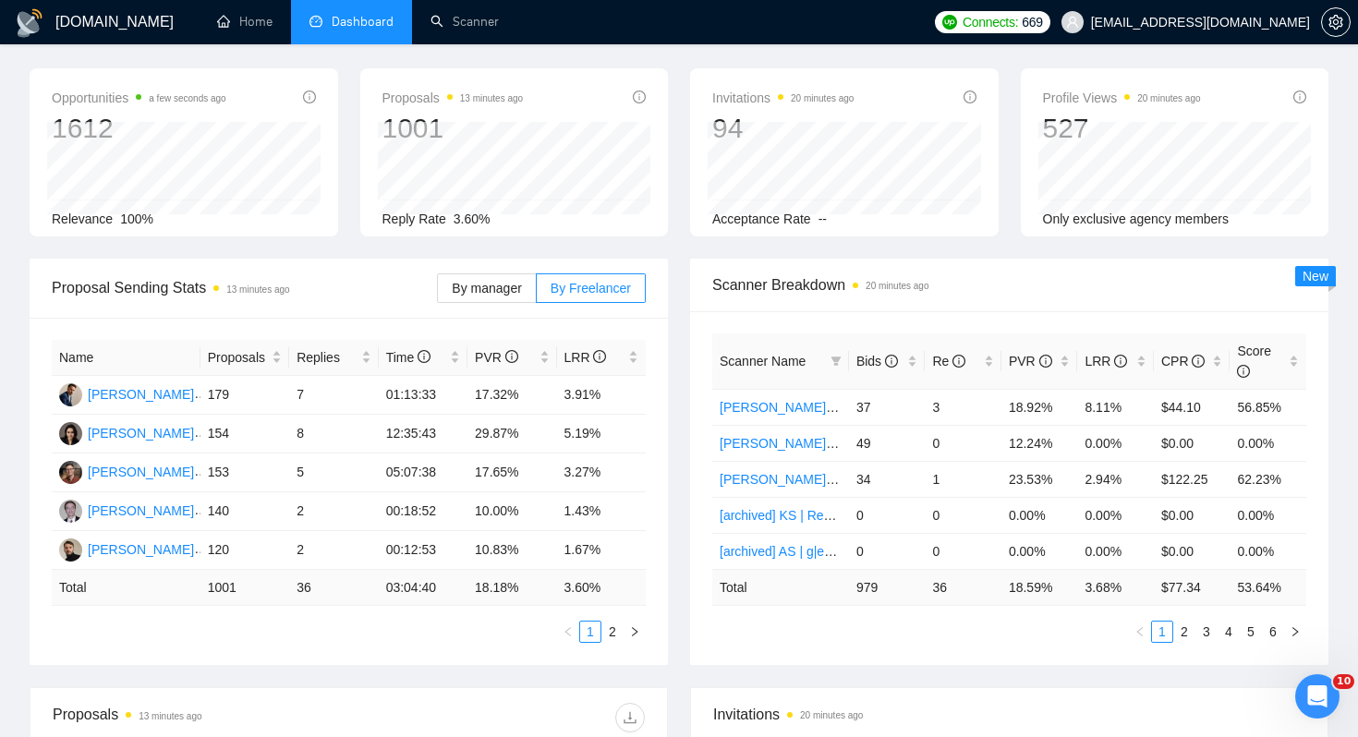
click at [672, 450] on div "Proposal Sending Stats 13 minutes ago By manager By Freelancer Name Proposals R…" at bounding box center [348, 462] width 660 height 406
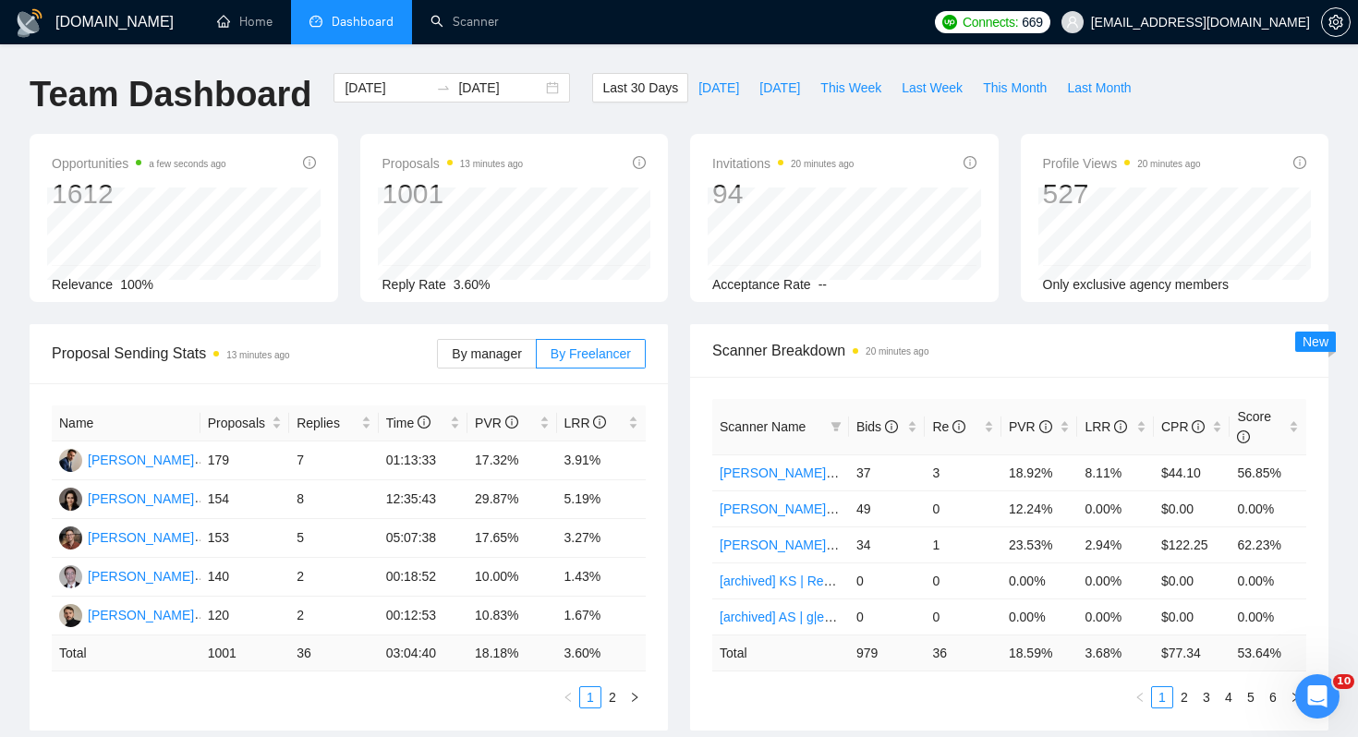
scroll to position [0, 0]
click at [1018, 87] on span "This Month" at bounding box center [1015, 89] width 64 height 20
type input "[DATE]"
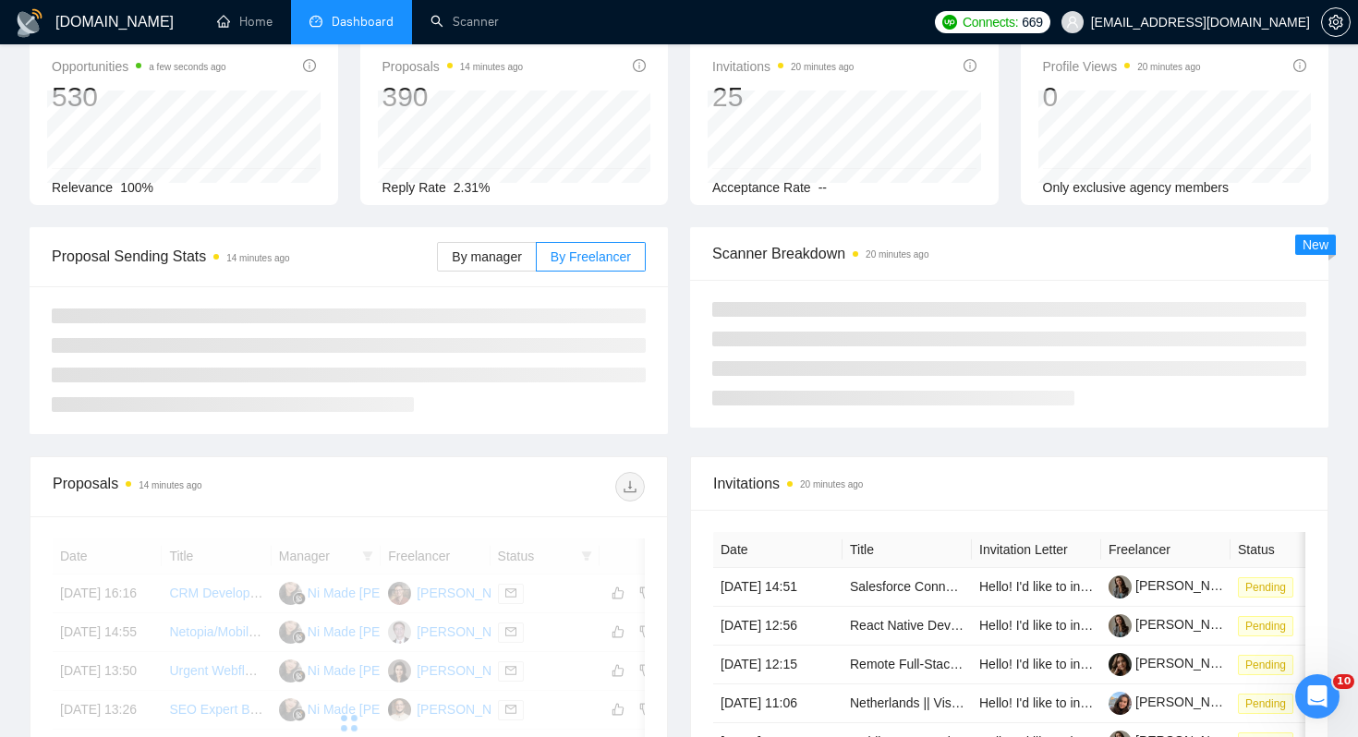
scroll to position [111, 0]
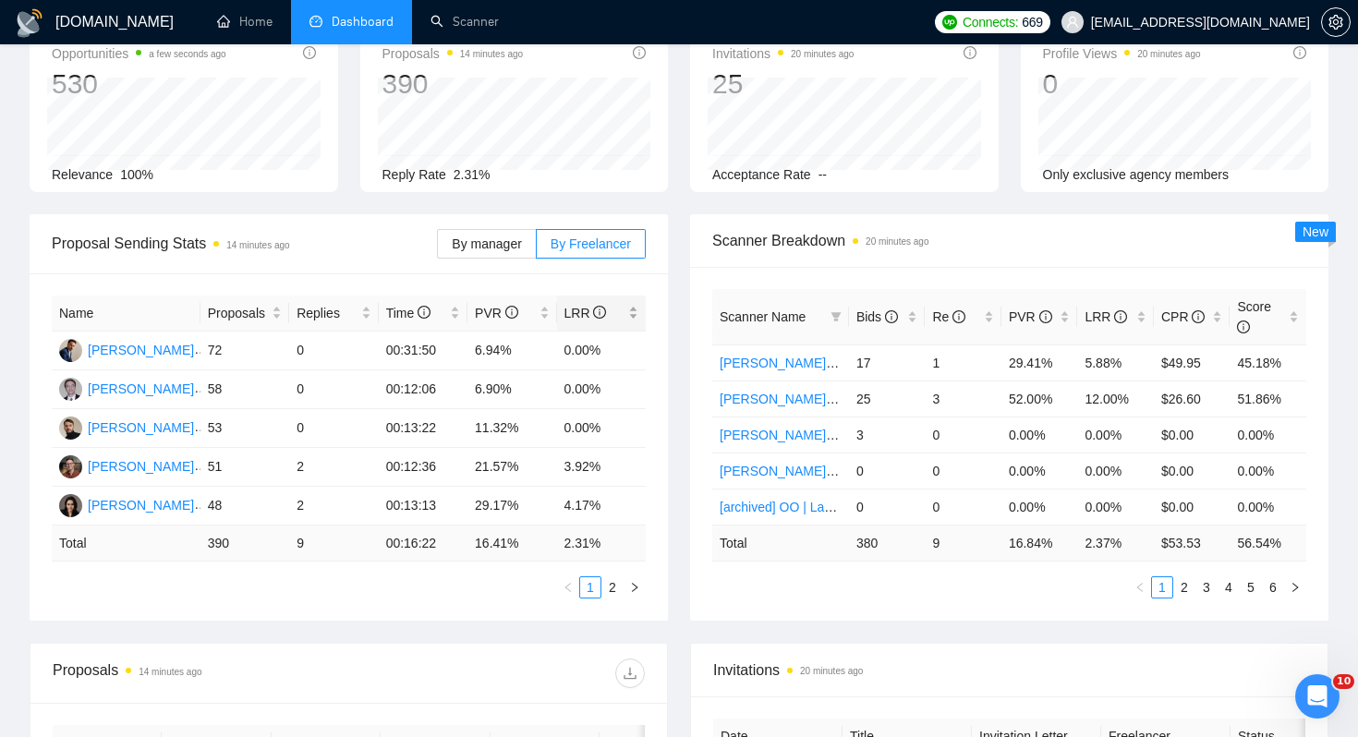
click at [611, 323] on div "LRR" at bounding box center [601, 313] width 75 height 20
click at [622, 317] on span "LRR" at bounding box center [594, 313] width 61 height 20
click at [661, 347] on div "Name Proposals Replies Time PVR LRR [PERSON_NAME] 25 3 00:11:52 52.00% 12.00% […" at bounding box center [349, 446] width 638 height 347
click at [636, 588] on icon "right" at bounding box center [634, 587] width 11 height 11
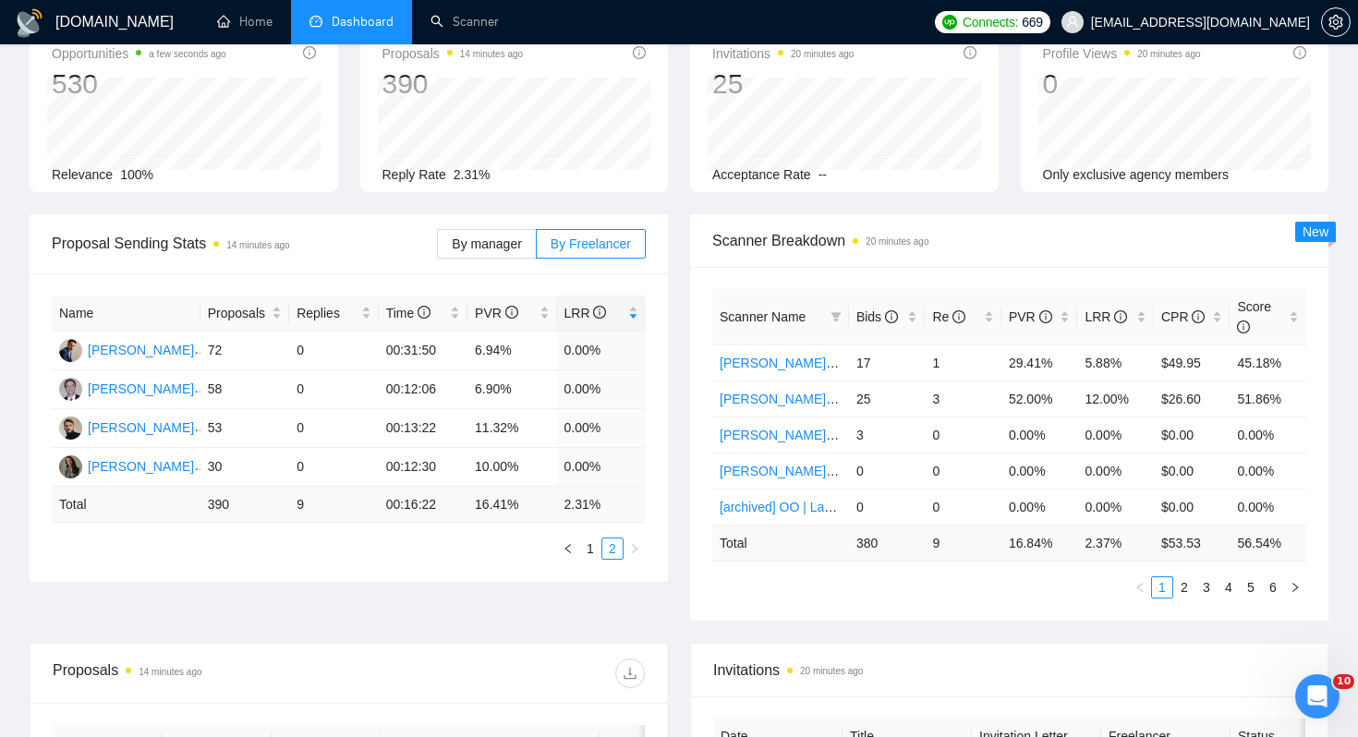
click at [540, 586] on div "Proposal Sending Stats 14 minutes ago By manager By Freelancer Name Proposals R…" at bounding box center [678, 428] width 1321 height 429
click at [571, 548] on icon "left" at bounding box center [567, 548] width 11 height 11
